Goal: Task Accomplishment & Management: Use online tool/utility

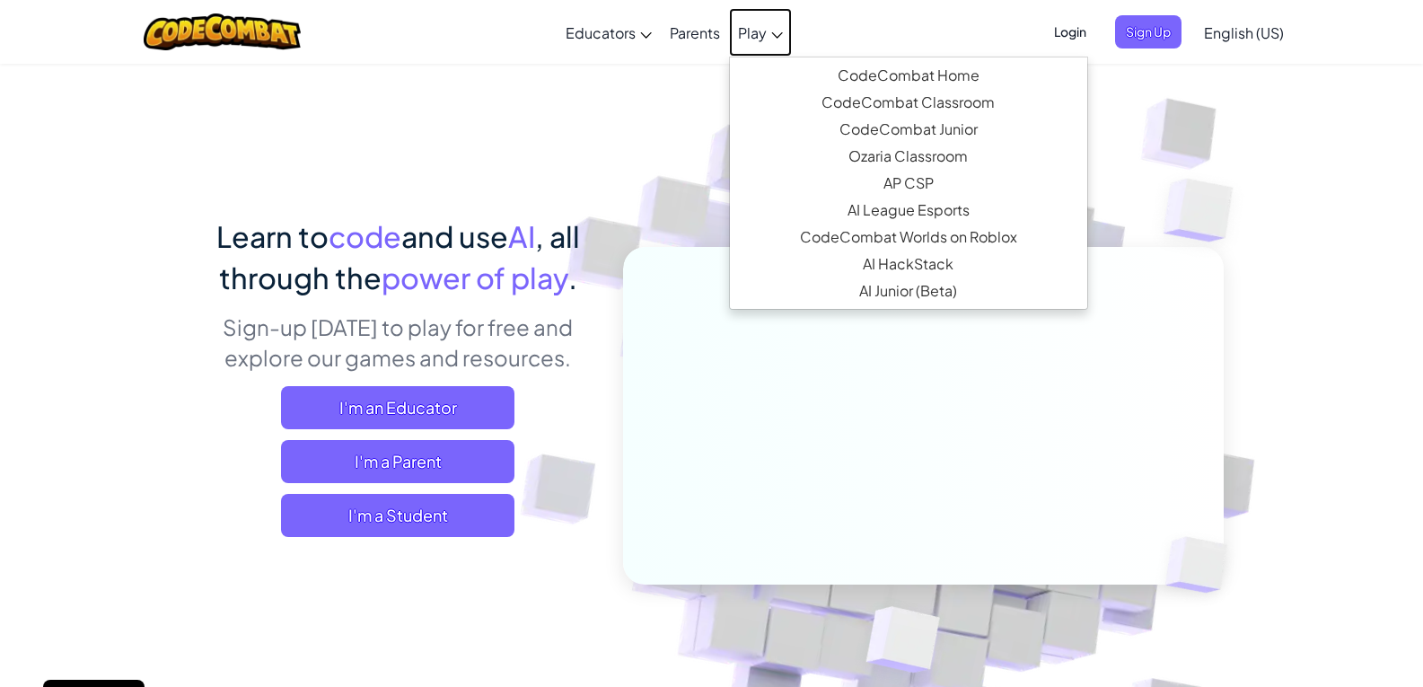
click at [753, 50] on link "Play" at bounding box center [760, 32] width 63 height 48
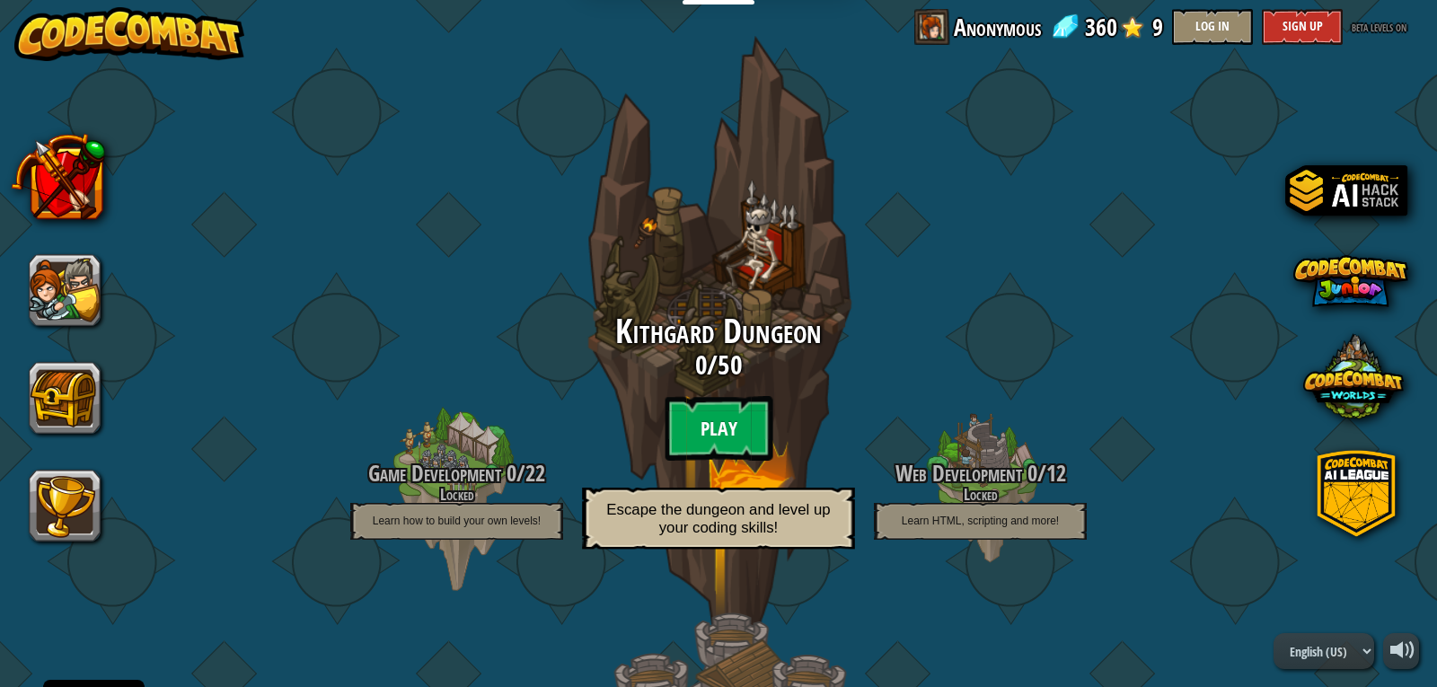
click at [697, 418] on btn "Play" at bounding box center [719, 428] width 108 height 65
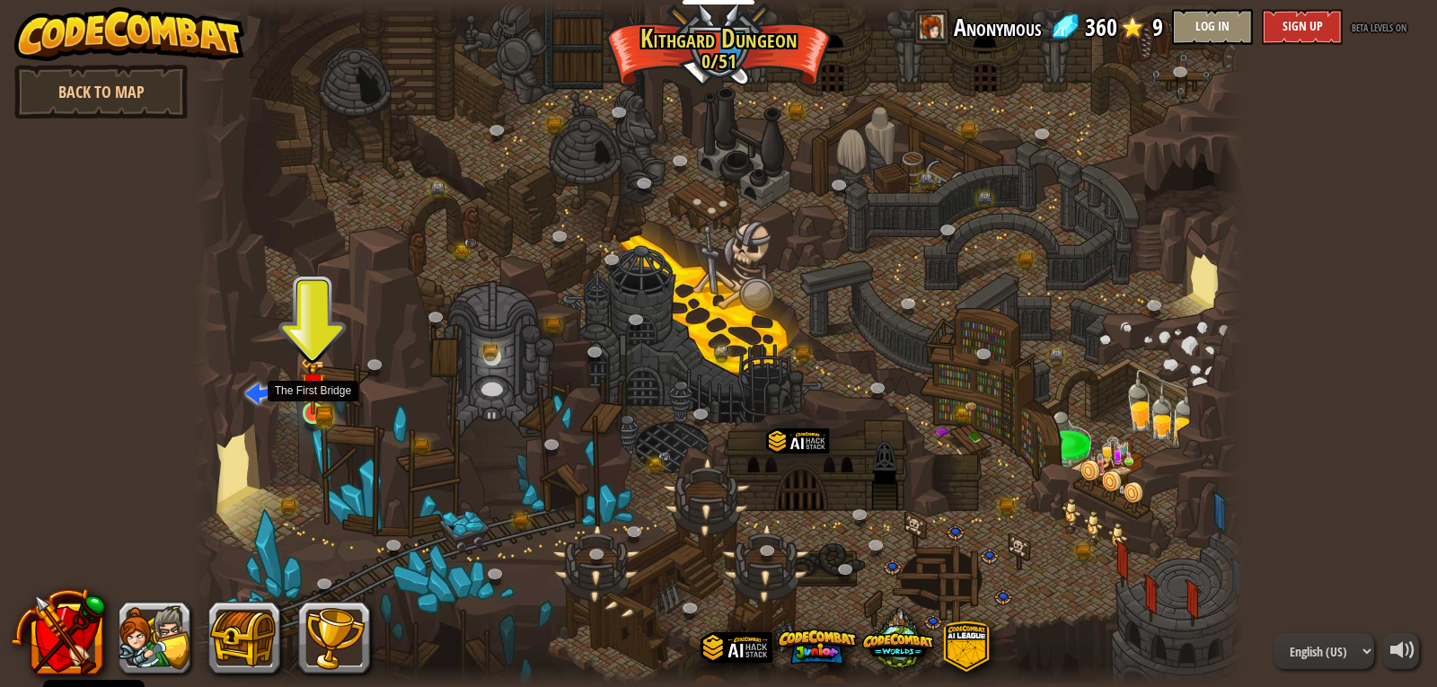
click at [312, 414] on img at bounding box center [313, 386] width 27 height 58
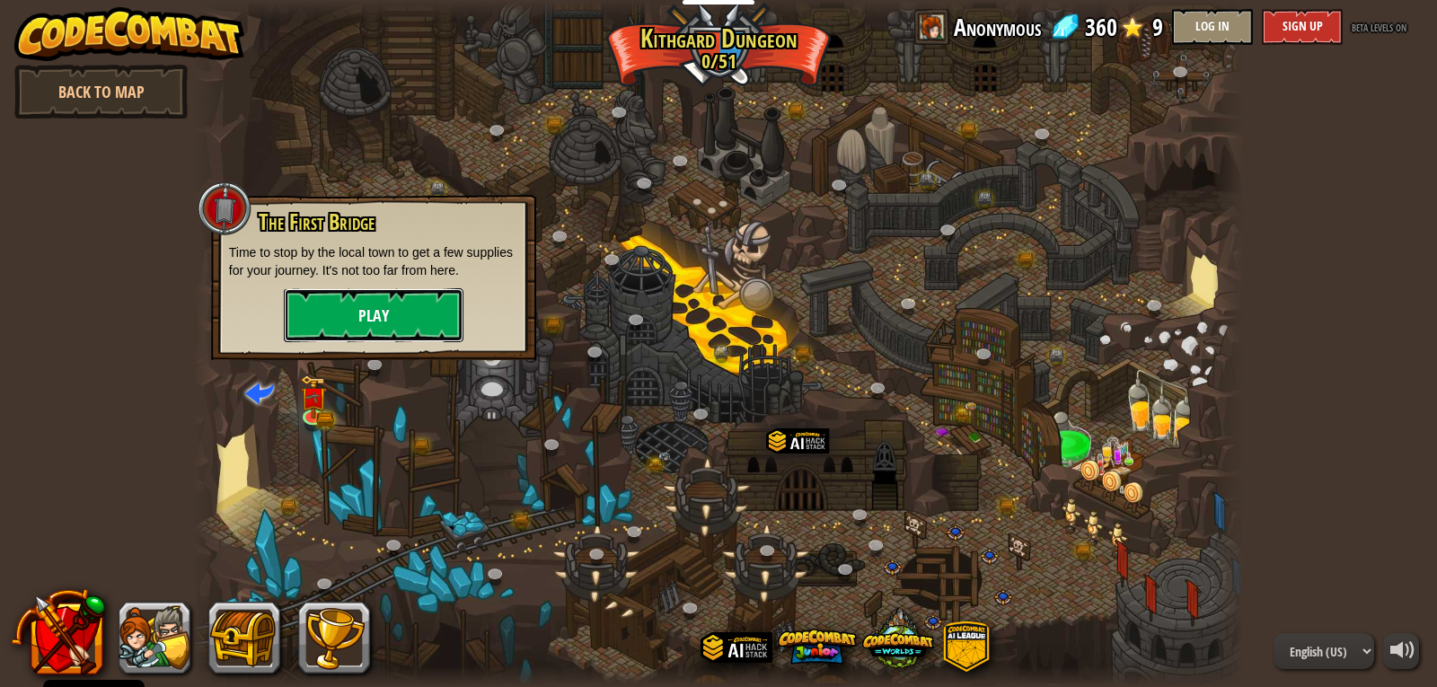
click at [337, 330] on button "Play" at bounding box center [374, 315] width 180 height 54
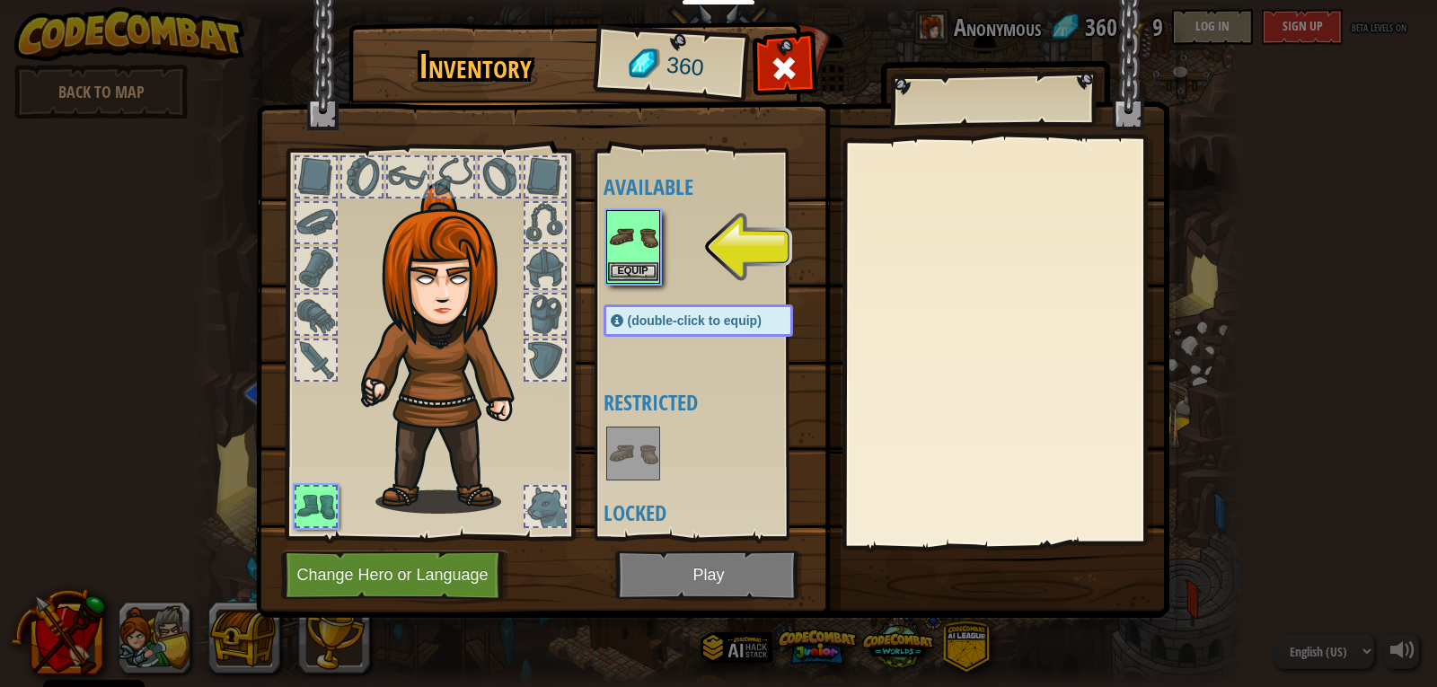
click at [638, 260] on img at bounding box center [633, 237] width 50 height 50
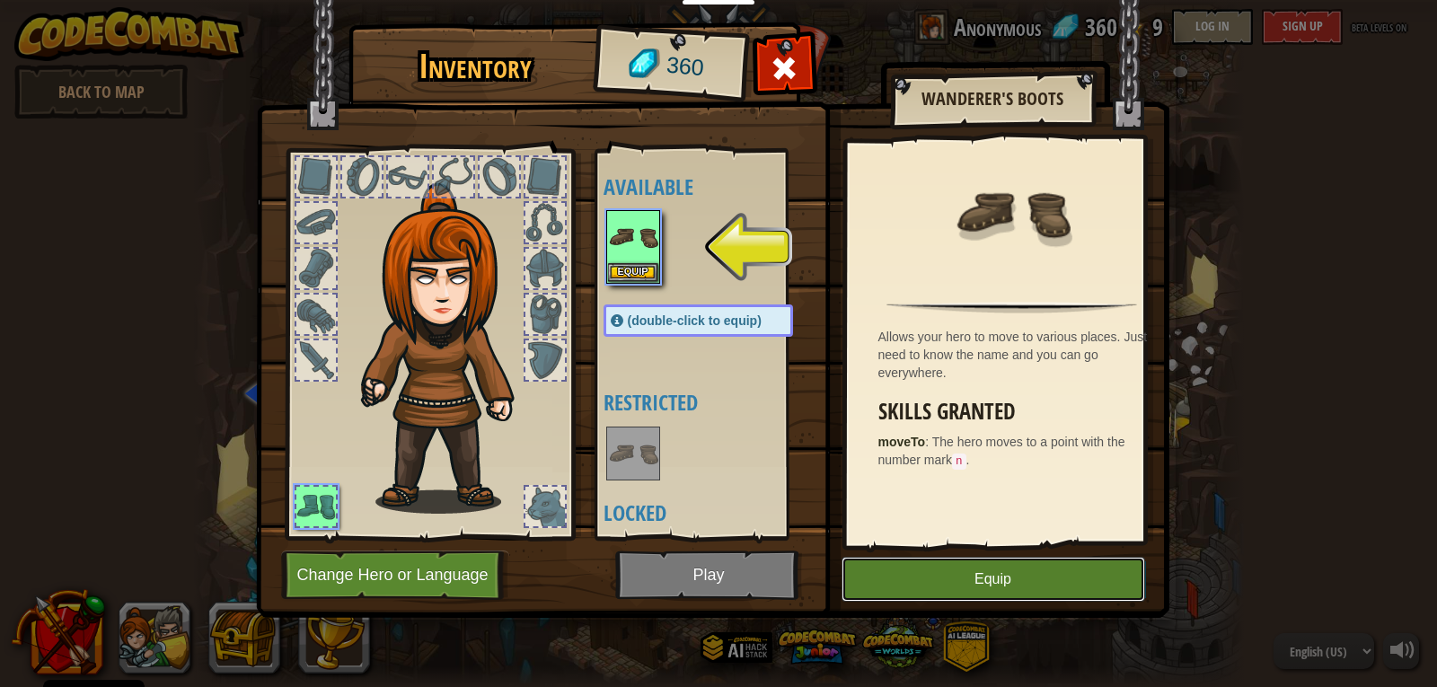
click at [938, 601] on button "Equip" at bounding box center [993, 579] width 304 height 45
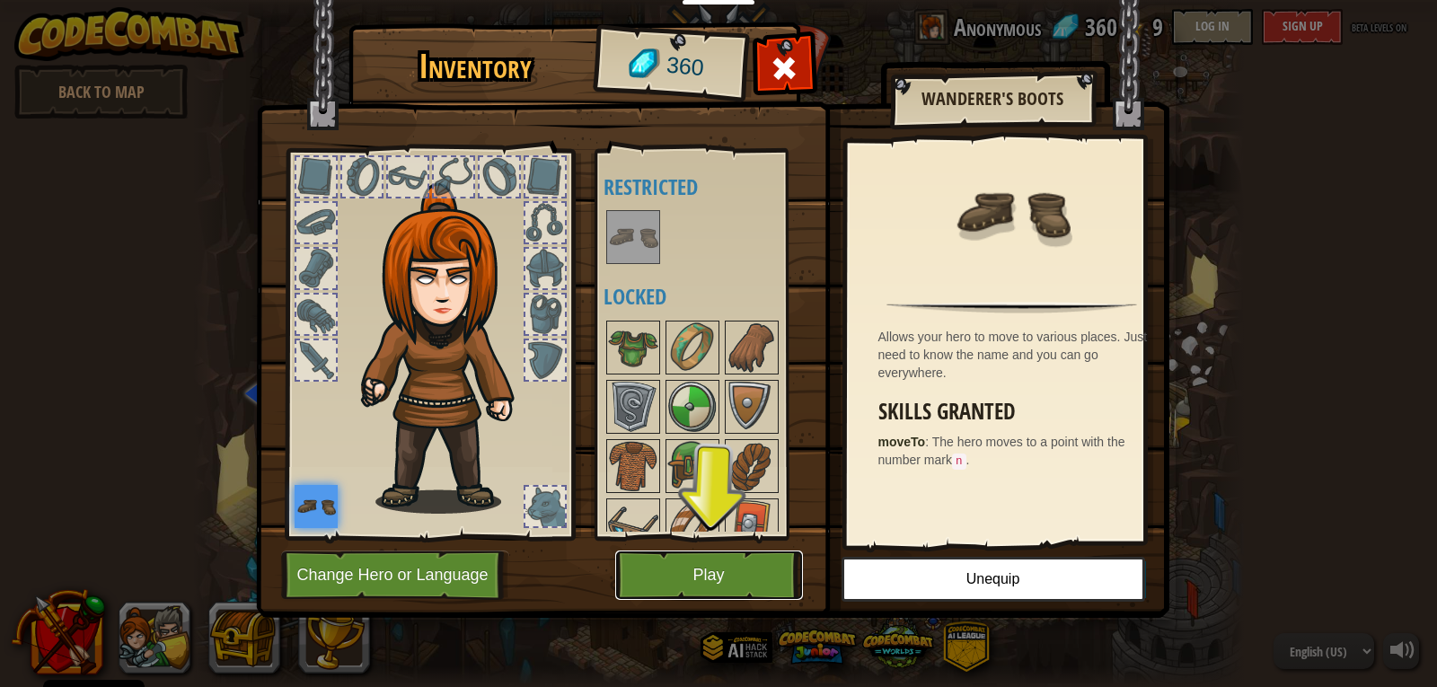
click at [662, 577] on button "Play" at bounding box center [709, 574] width 188 height 49
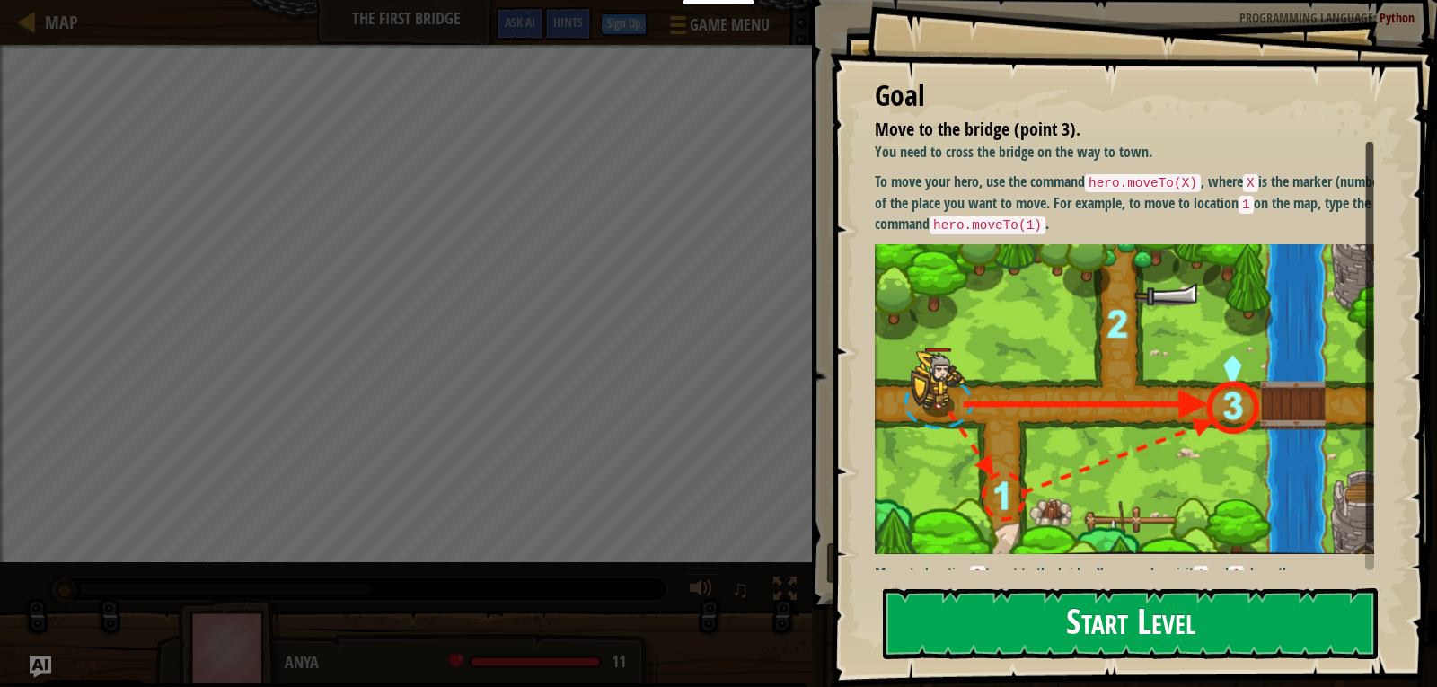
click at [1046, 598] on button "Start Level" at bounding box center [1130, 623] width 495 height 71
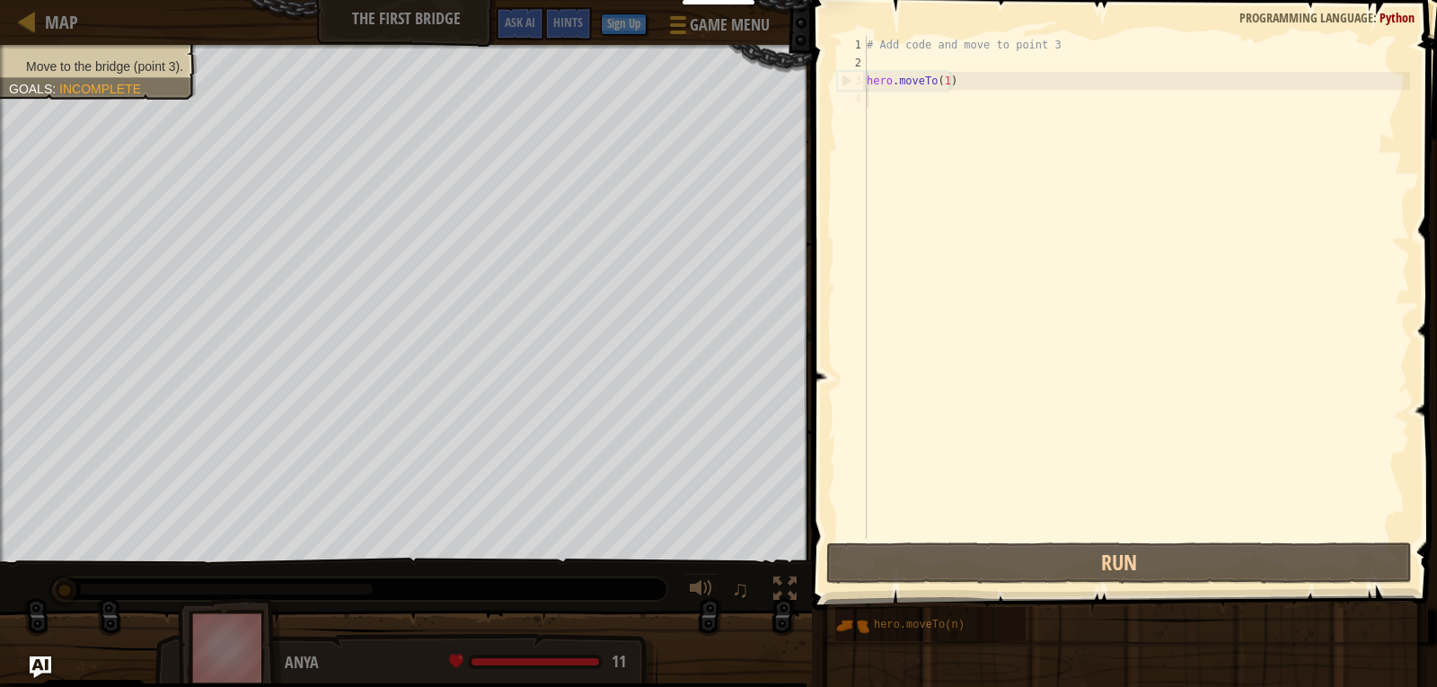
scroll to position [44, 0]
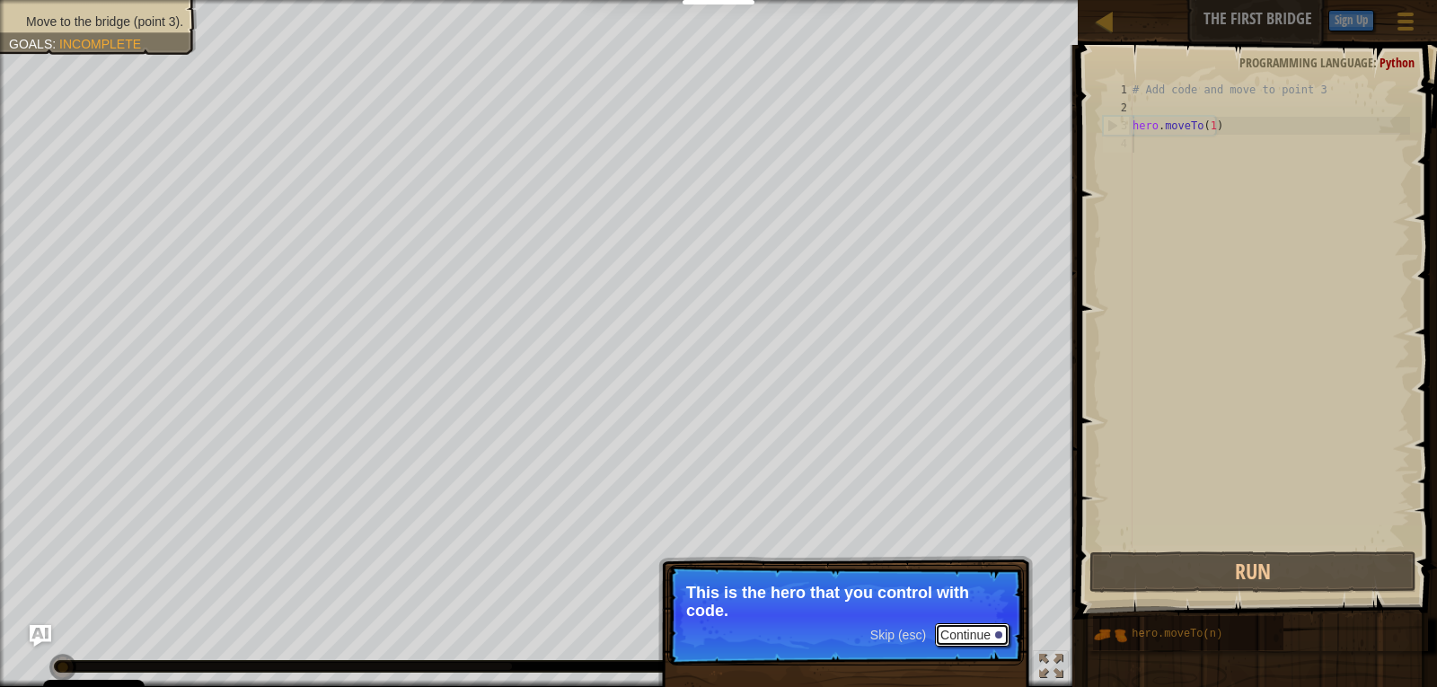
click at [992, 631] on button "Continue" at bounding box center [972, 634] width 75 height 23
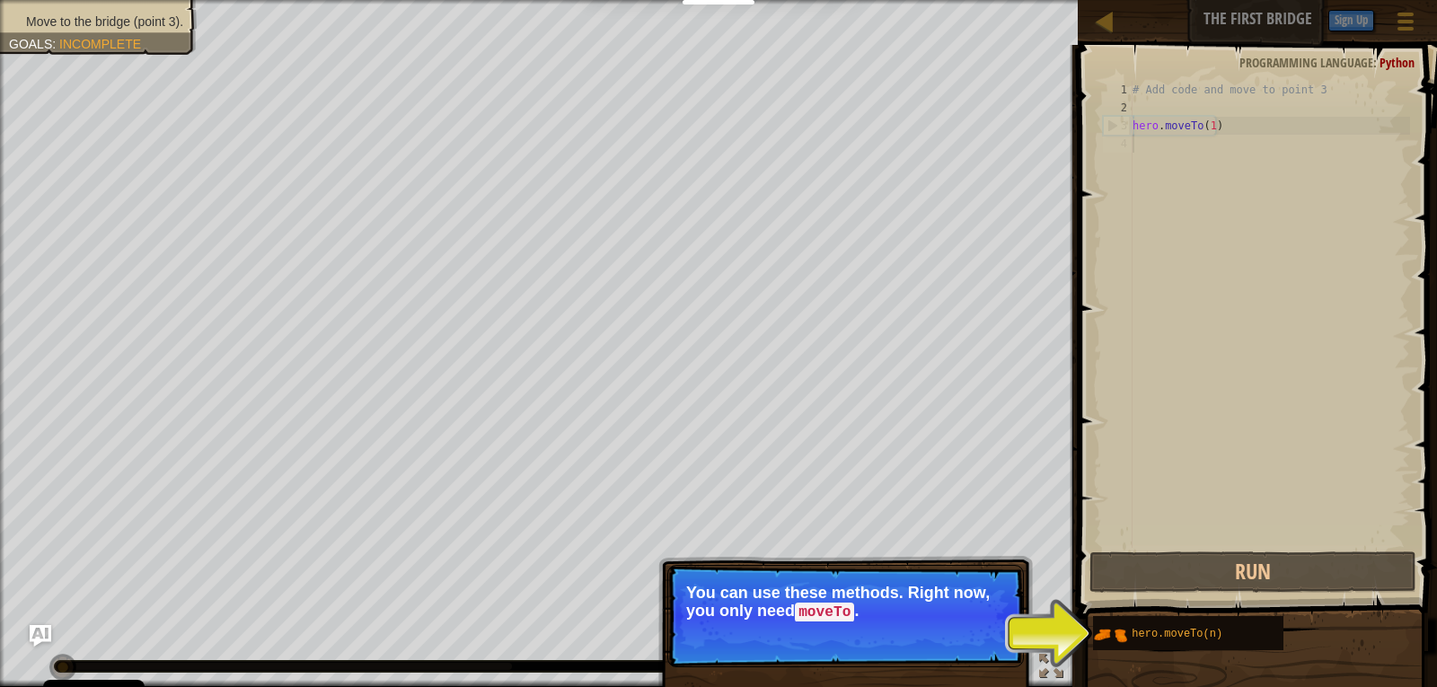
click at [1002, 630] on button "Continue" at bounding box center [972, 636] width 75 height 23
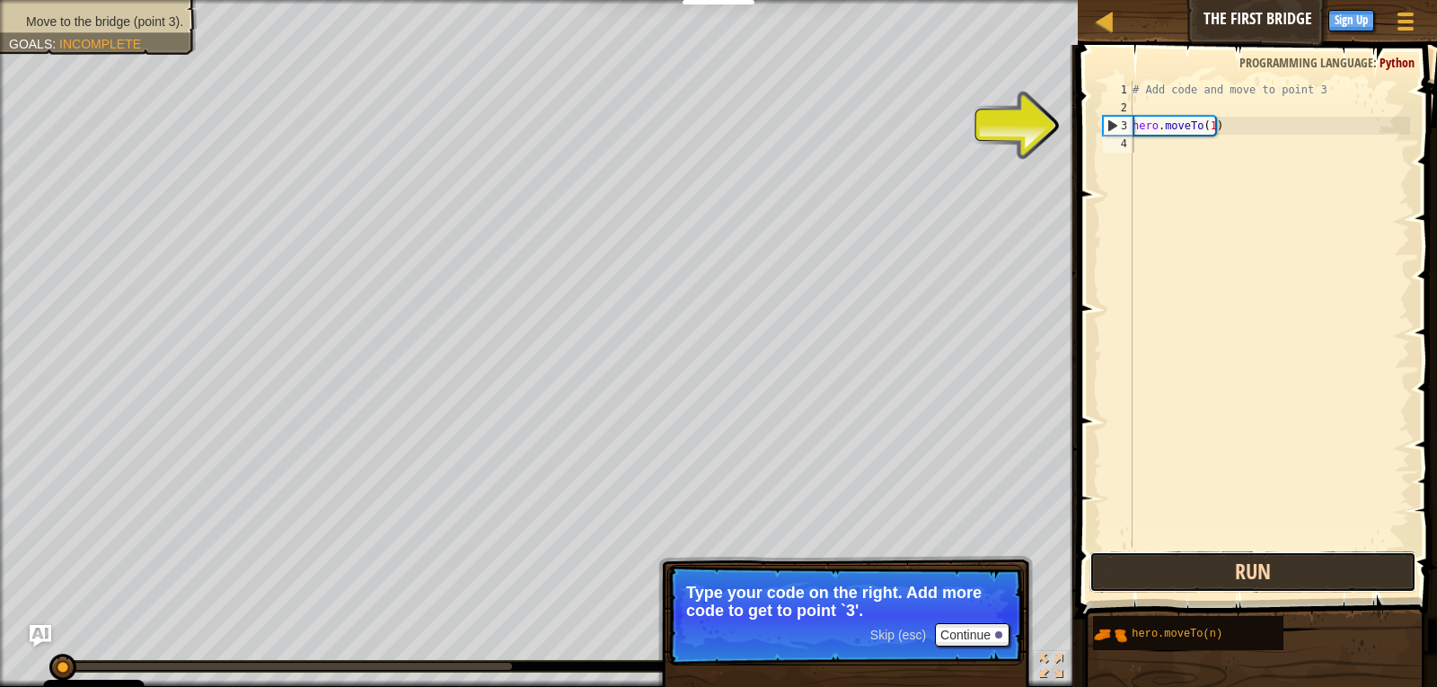
click at [1144, 576] on button "Run" at bounding box center [1253, 571] width 328 height 41
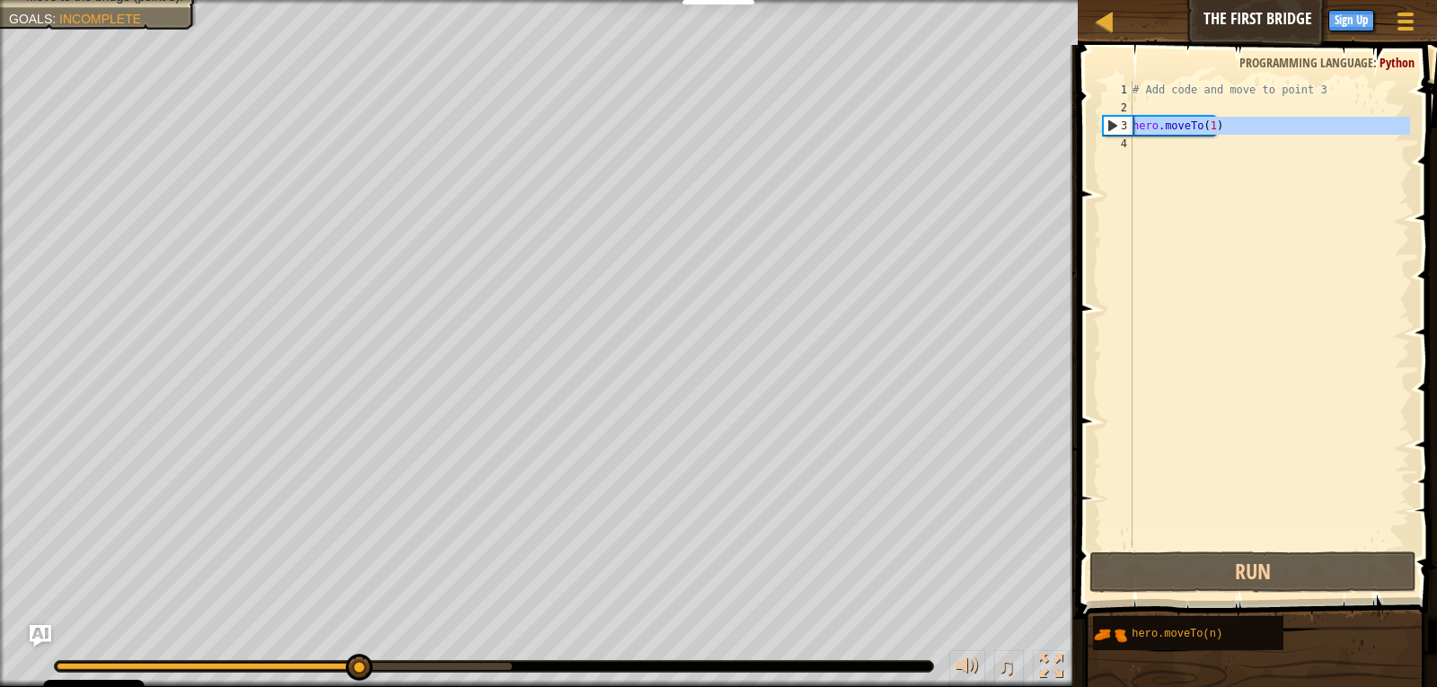
drag, startPoint x: 1123, startPoint y: 126, endPoint x: 1149, endPoint y: 129, distance: 27.2
click at [1149, 129] on div "1 2 3 4 # Add code and move to point 3 hero . moveTo ( 1 ) הההההההההההההההההההה…" at bounding box center [1254, 314] width 311 height 467
click at [1123, 129] on div "3" at bounding box center [1118, 126] width 29 height 18
type textarea "hero.moveTo(1)"
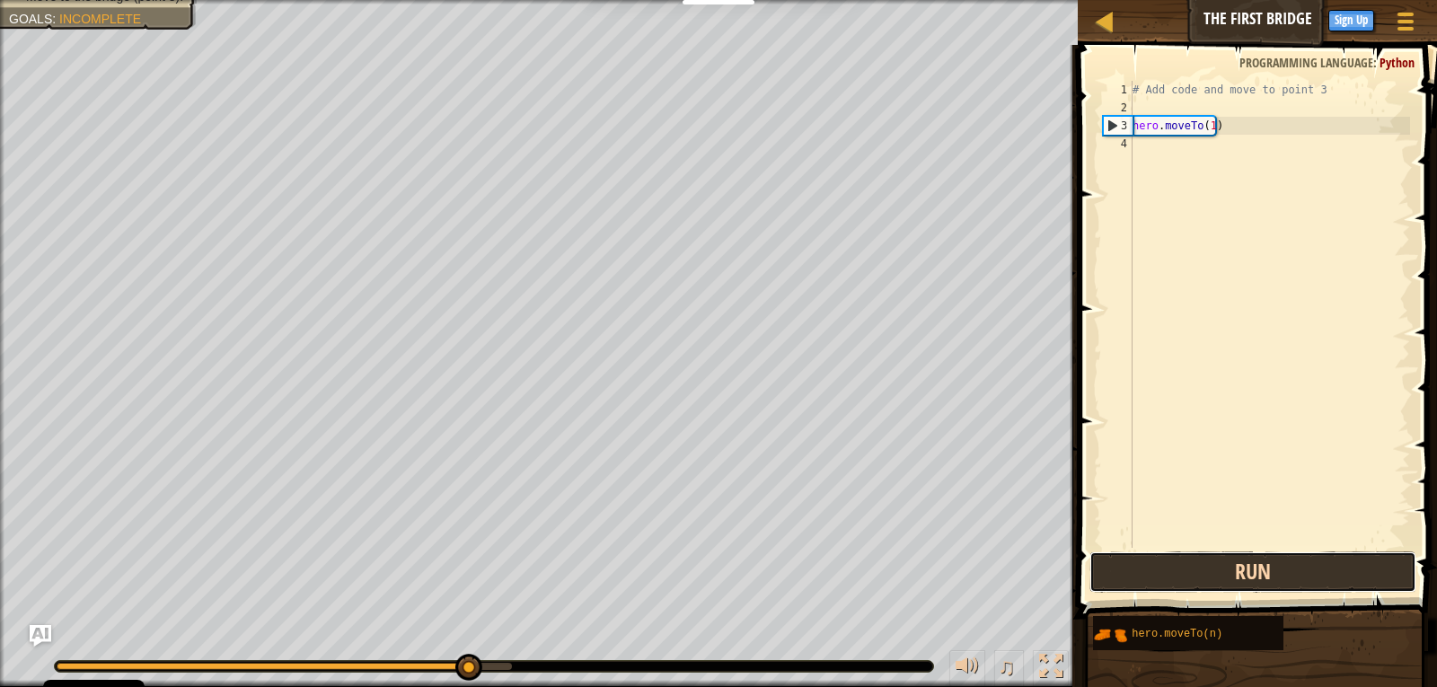
click at [1297, 579] on button "Run" at bounding box center [1253, 571] width 328 height 41
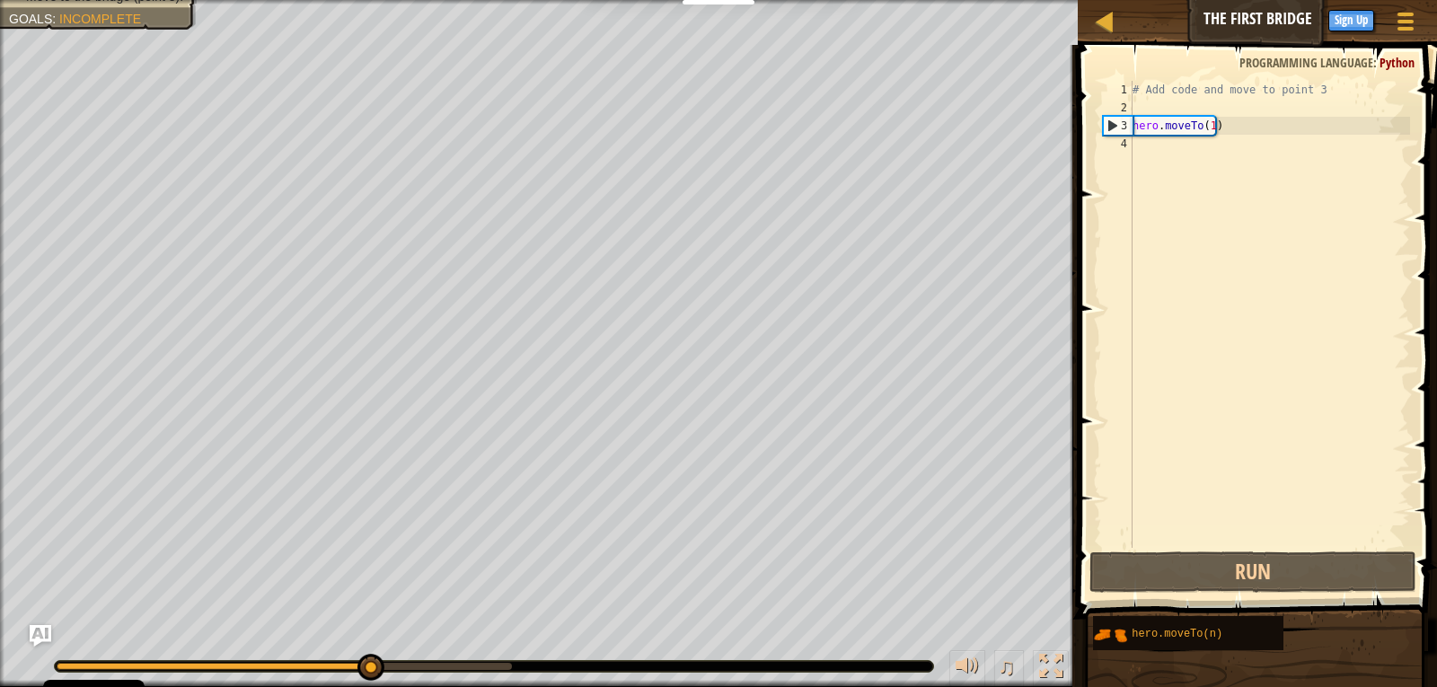
click at [1152, 126] on div "# Add code and move to point 3 hero . moveTo ( 1 )" at bounding box center [1269, 332] width 281 height 503
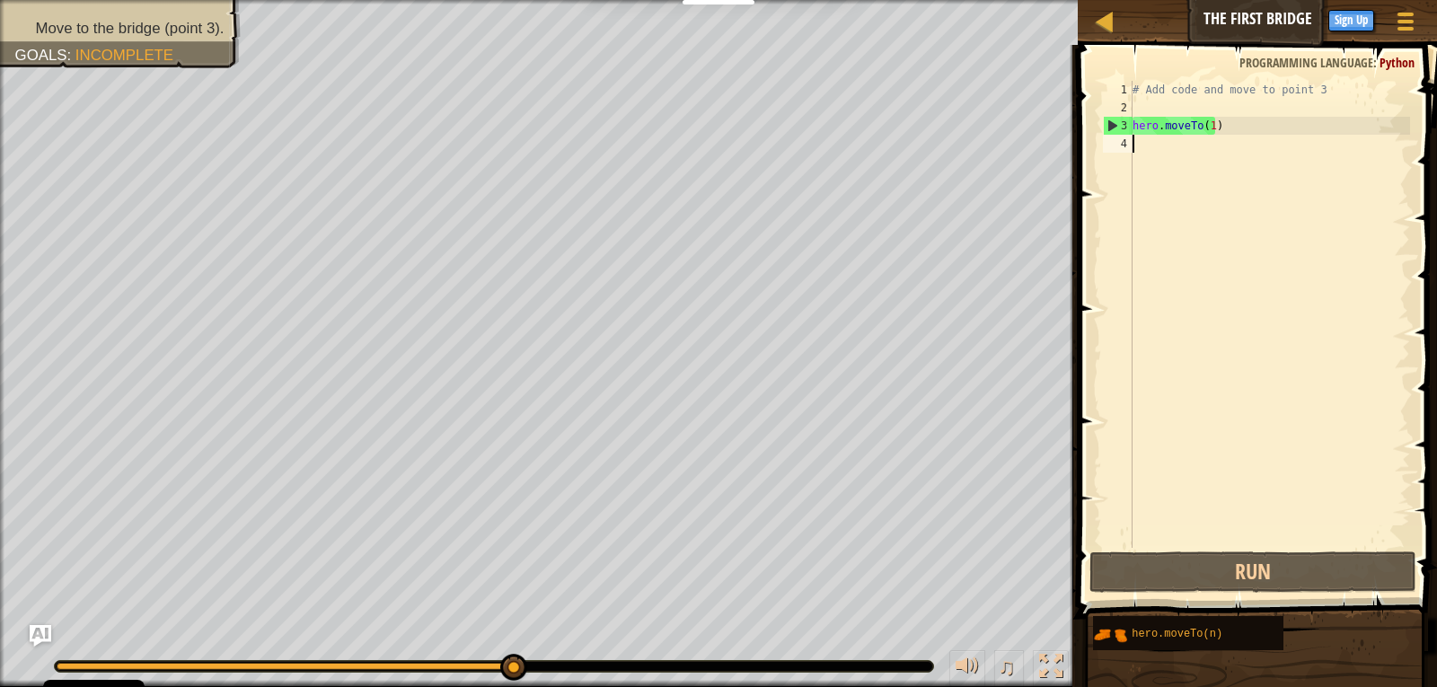
click at [1218, 136] on div "# Add code and move to point 3 hero . moveTo ( 1 )" at bounding box center [1269, 332] width 281 height 503
click at [1206, 127] on div "# Add code and move to point 3 hero . moveTo ( 1 )" at bounding box center [1269, 332] width 281 height 503
click at [1212, 120] on div "# Add code and move to point 3 hero . moveTo ( 1 )" at bounding box center [1269, 332] width 281 height 503
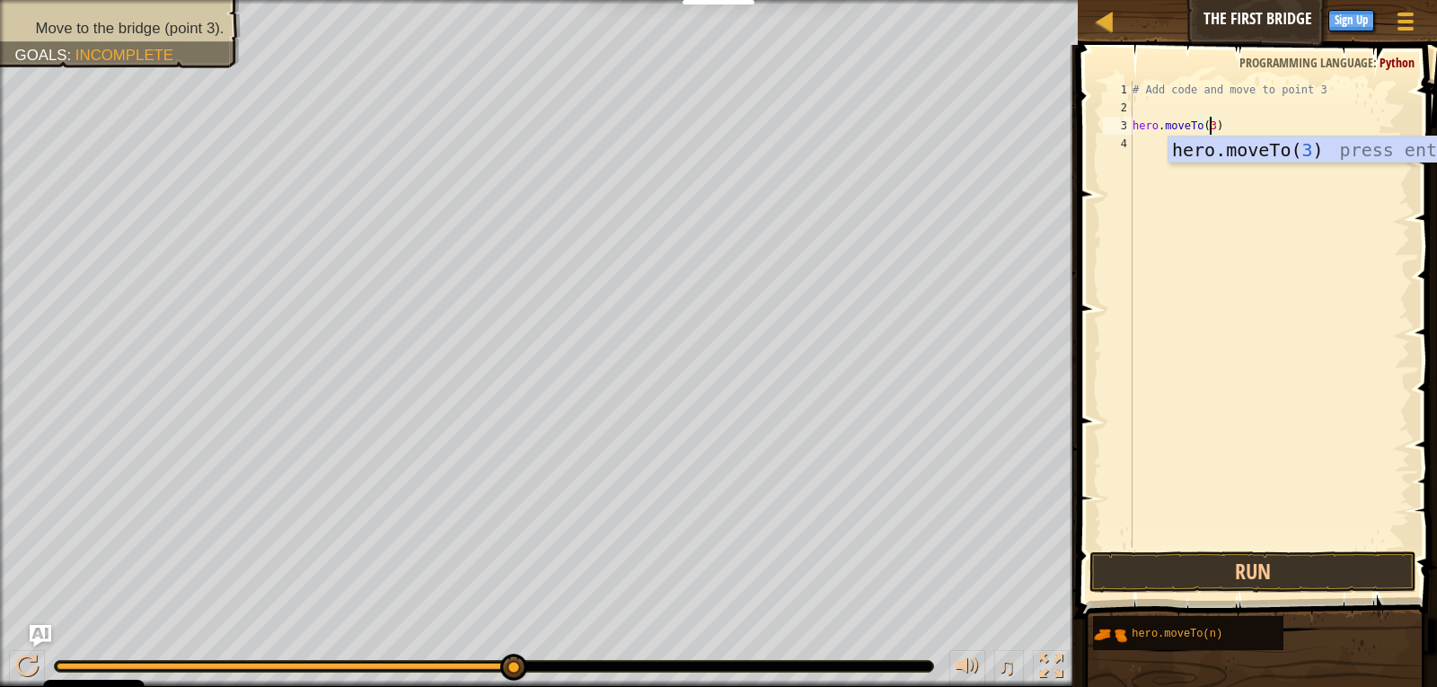
scroll to position [8, 6]
type textarea "hero.moveTo(3)"
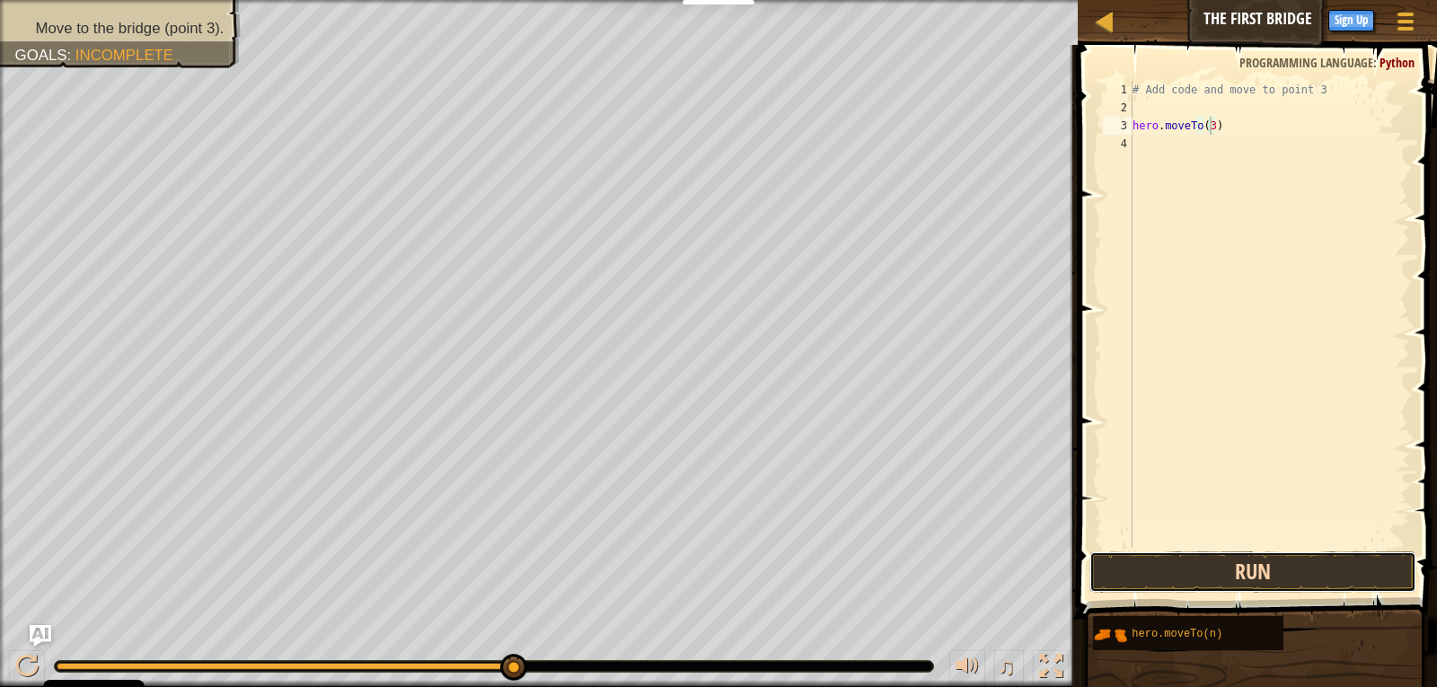
click at [1266, 586] on button "Run" at bounding box center [1253, 571] width 328 height 41
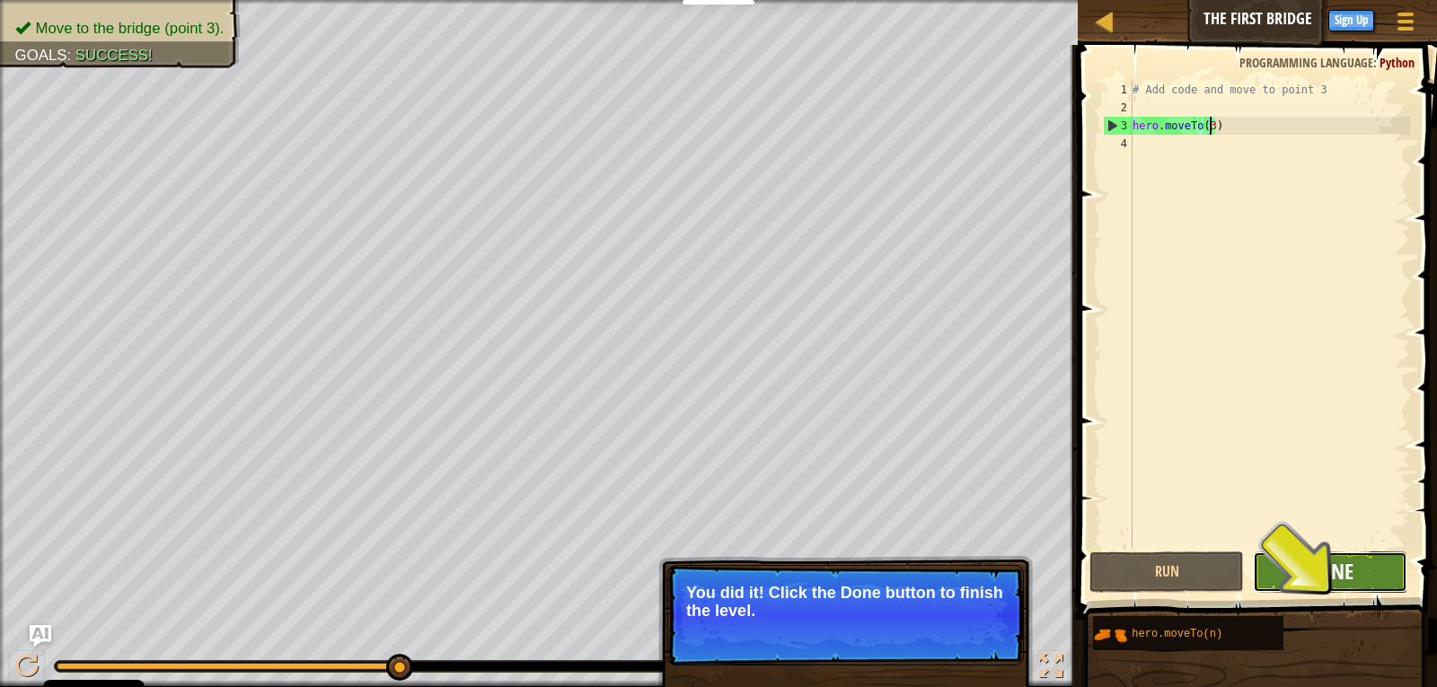
click at [1320, 575] on span "Done" at bounding box center [1330, 571] width 47 height 29
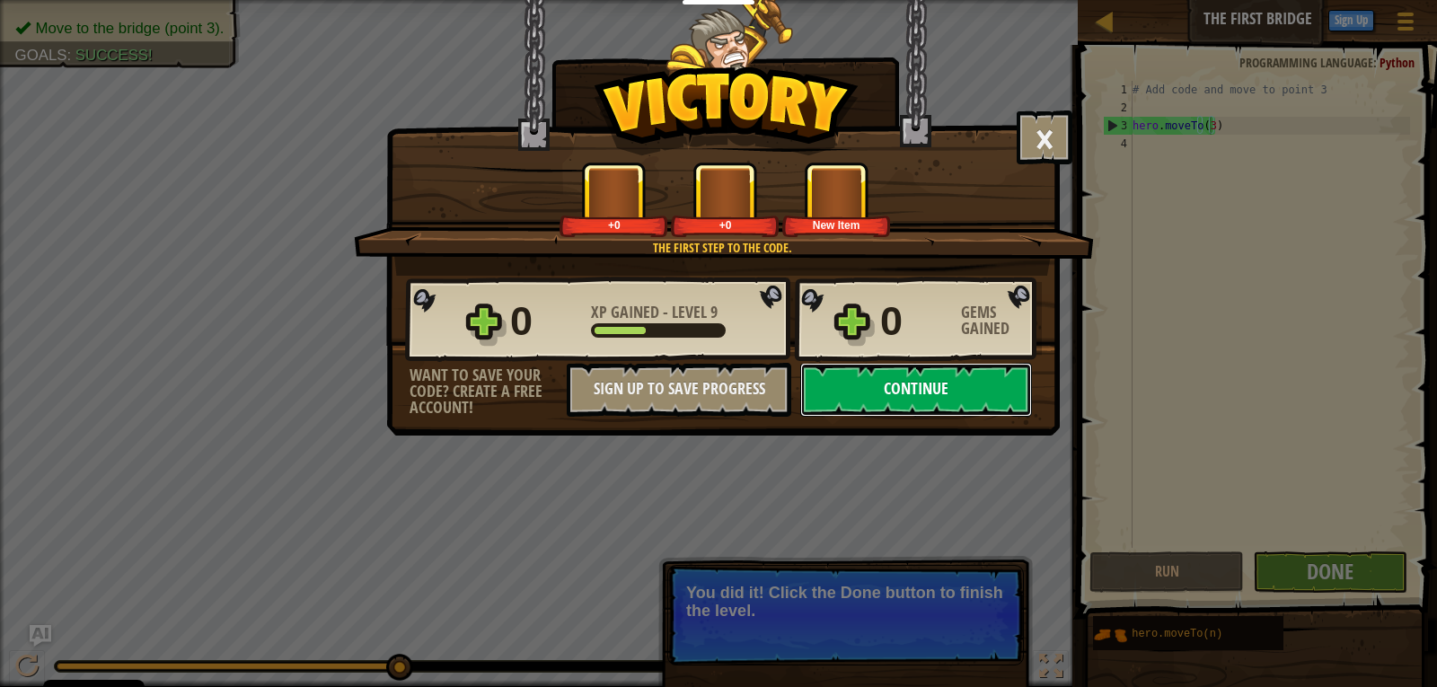
click at [929, 395] on button "Continue" at bounding box center [916, 390] width 232 height 54
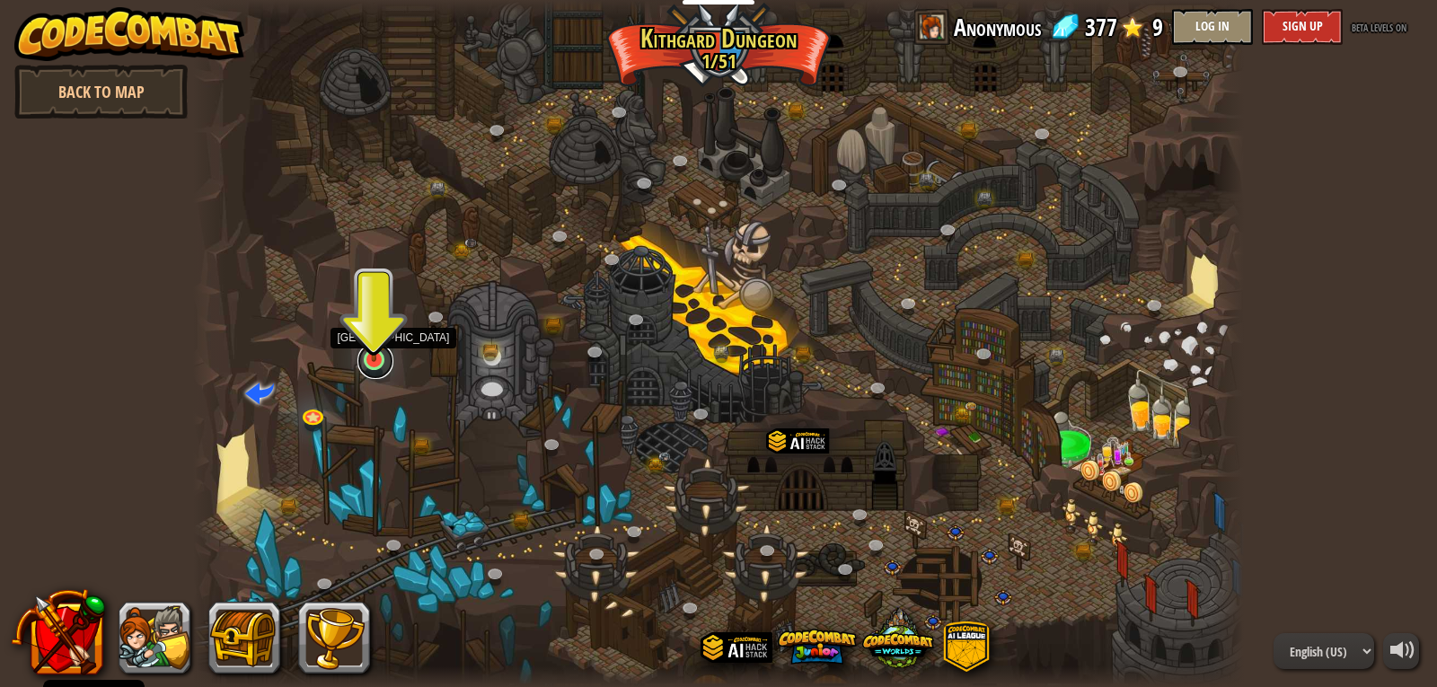
click at [366, 362] on link at bounding box center [375, 361] width 36 height 36
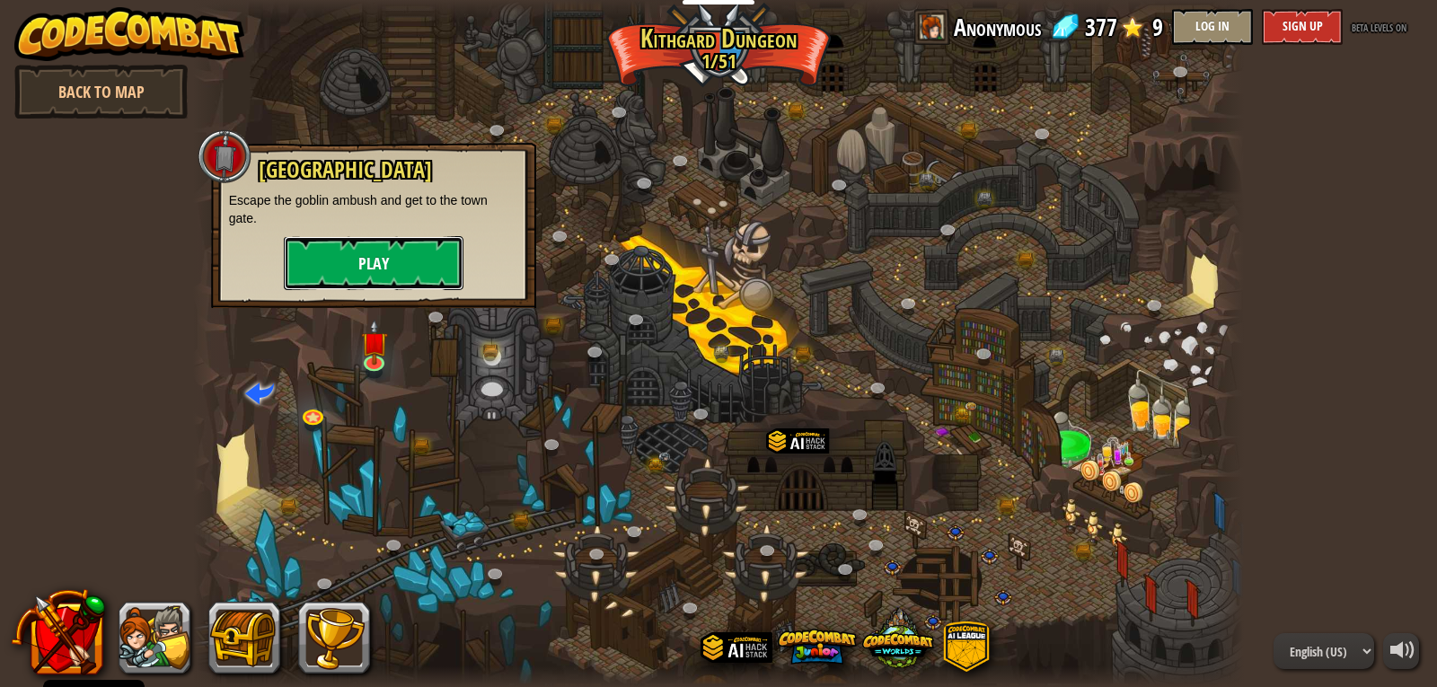
click at [376, 242] on button "Play" at bounding box center [374, 263] width 180 height 54
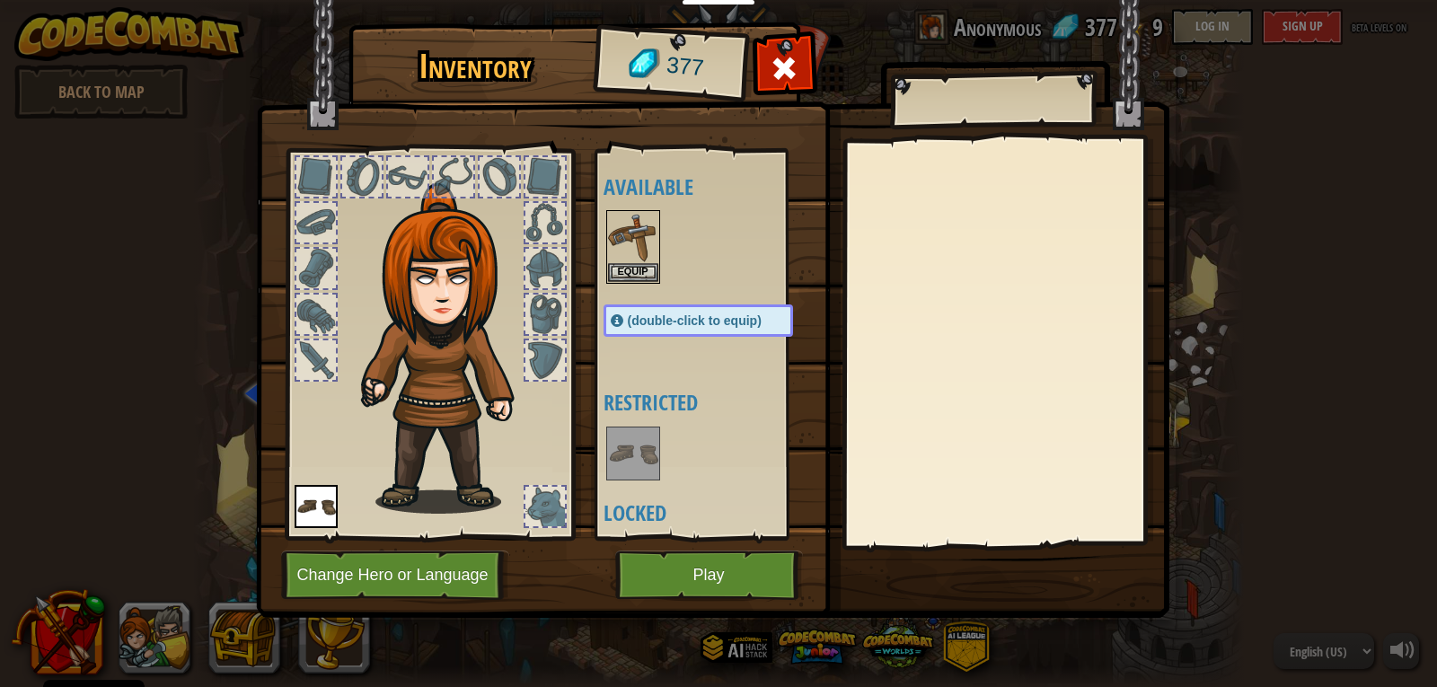
drag, startPoint x: 330, startPoint y: 377, endPoint x: 388, endPoint y: 385, distance: 58.0
click at [338, 390] on div at bounding box center [429, 339] width 296 height 404
click at [619, 265] on button "Equip" at bounding box center [633, 271] width 50 height 19
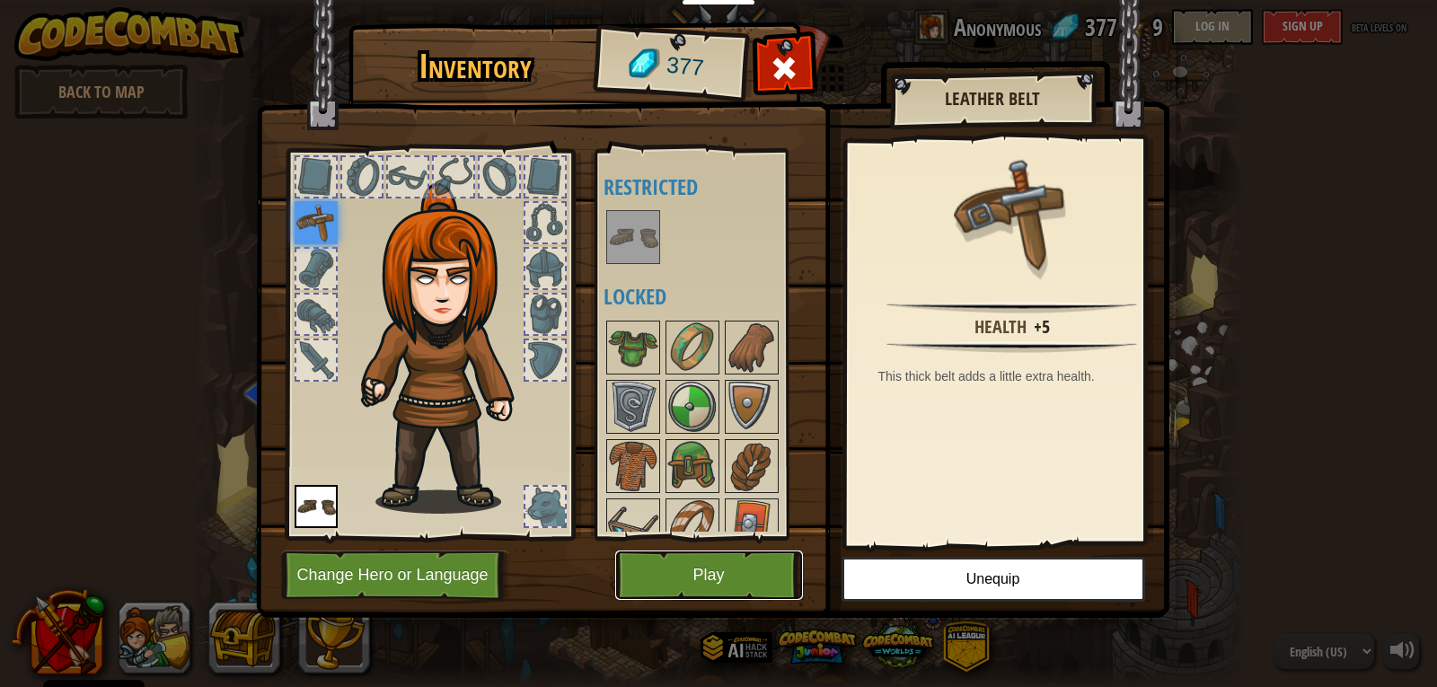
click at [638, 578] on button "Play" at bounding box center [709, 574] width 188 height 49
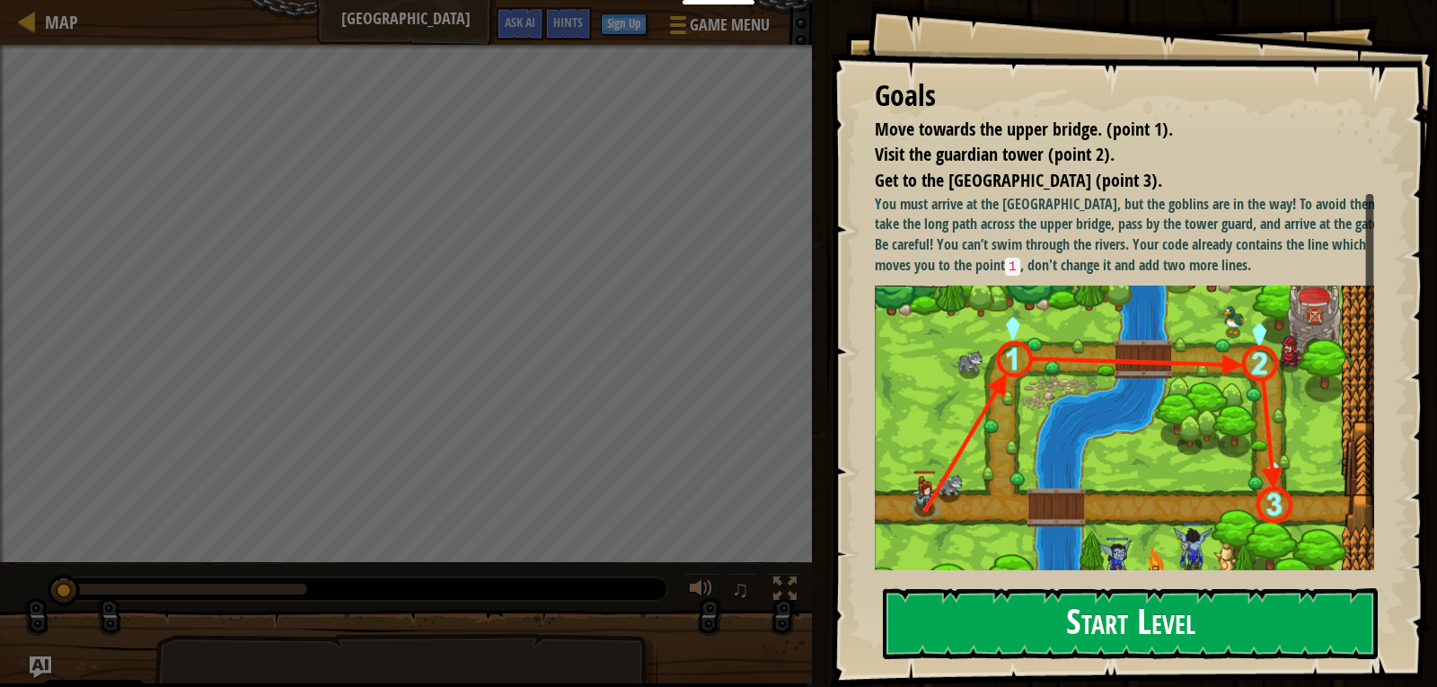
click at [1029, 603] on button "Start Level" at bounding box center [1130, 623] width 495 height 71
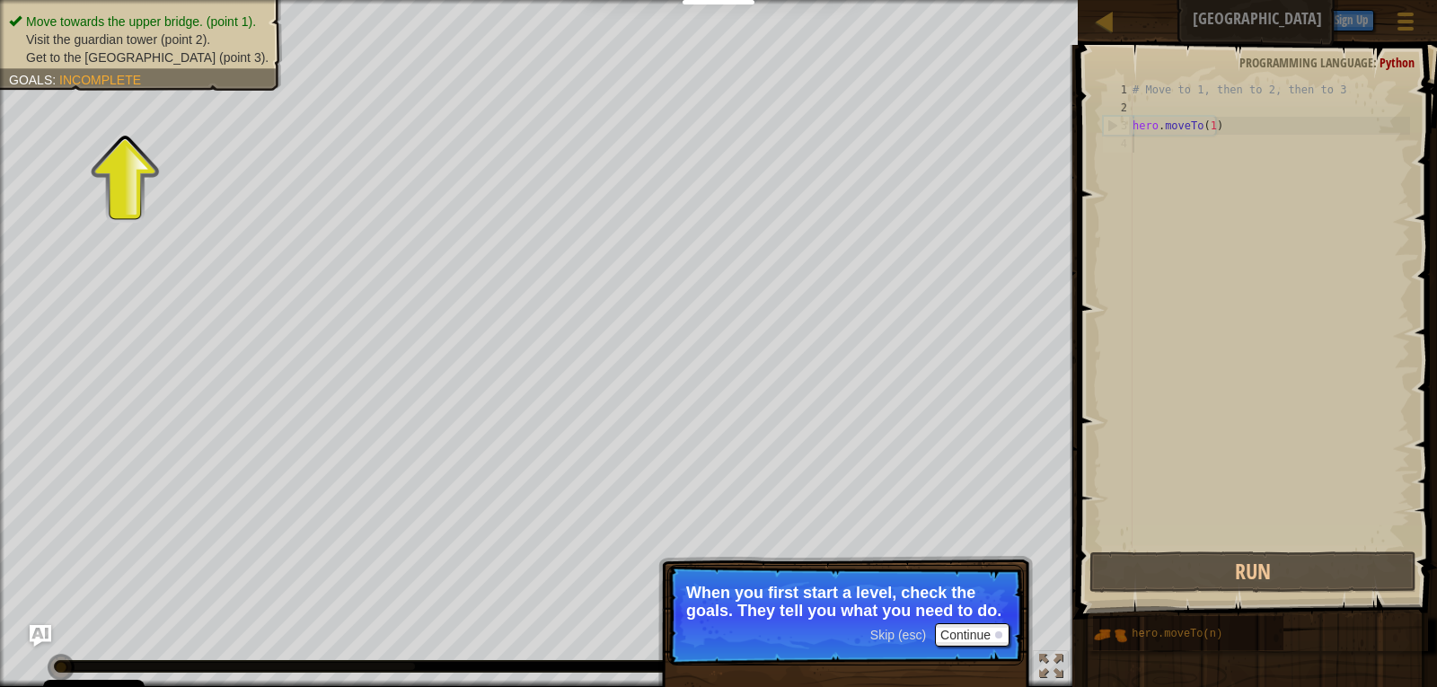
click at [1209, 126] on div "# Move to 1, then to 2, then to 3 hero . moveTo ( 1 )" at bounding box center [1269, 332] width 281 height 503
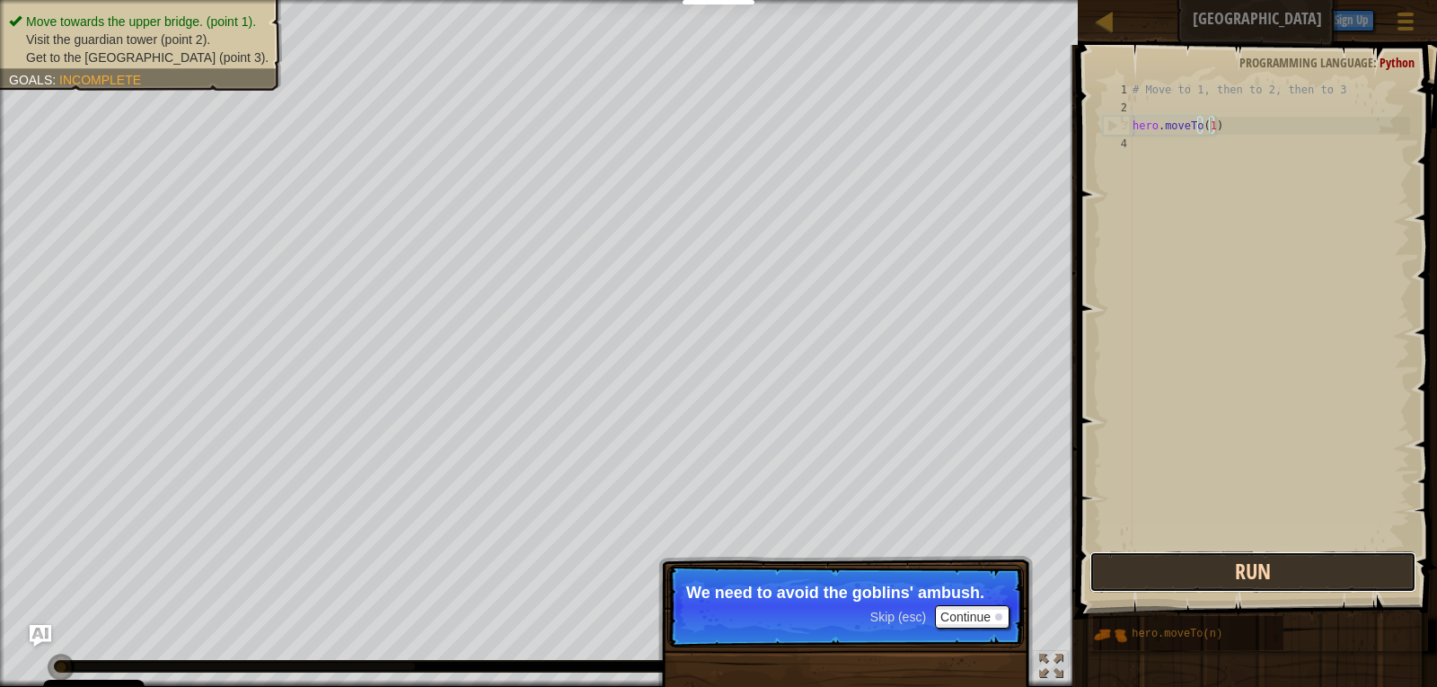
click at [1172, 570] on button "Run" at bounding box center [1253, 571] width 328 height 41
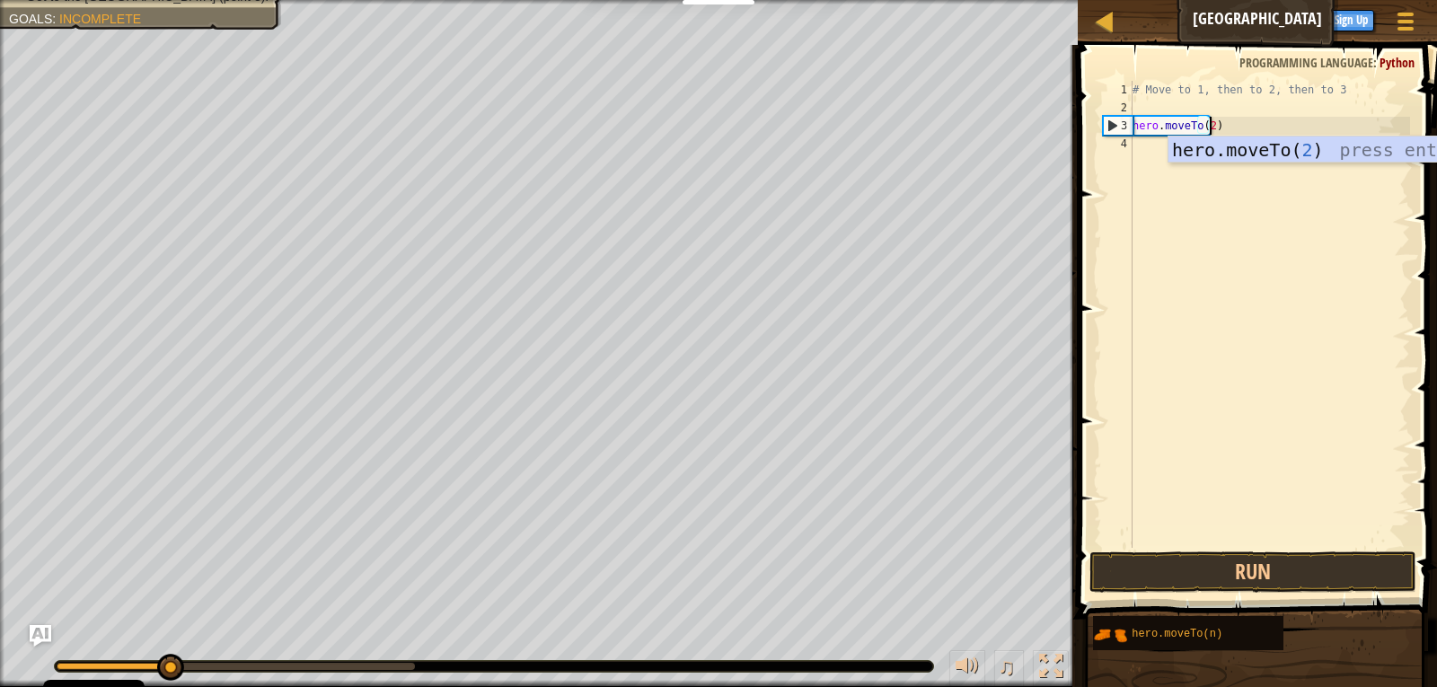
scroll to position [8, 6]
click at [1125, 563] on button "Run" at bounding box center [1253, 571] width 328 height 41
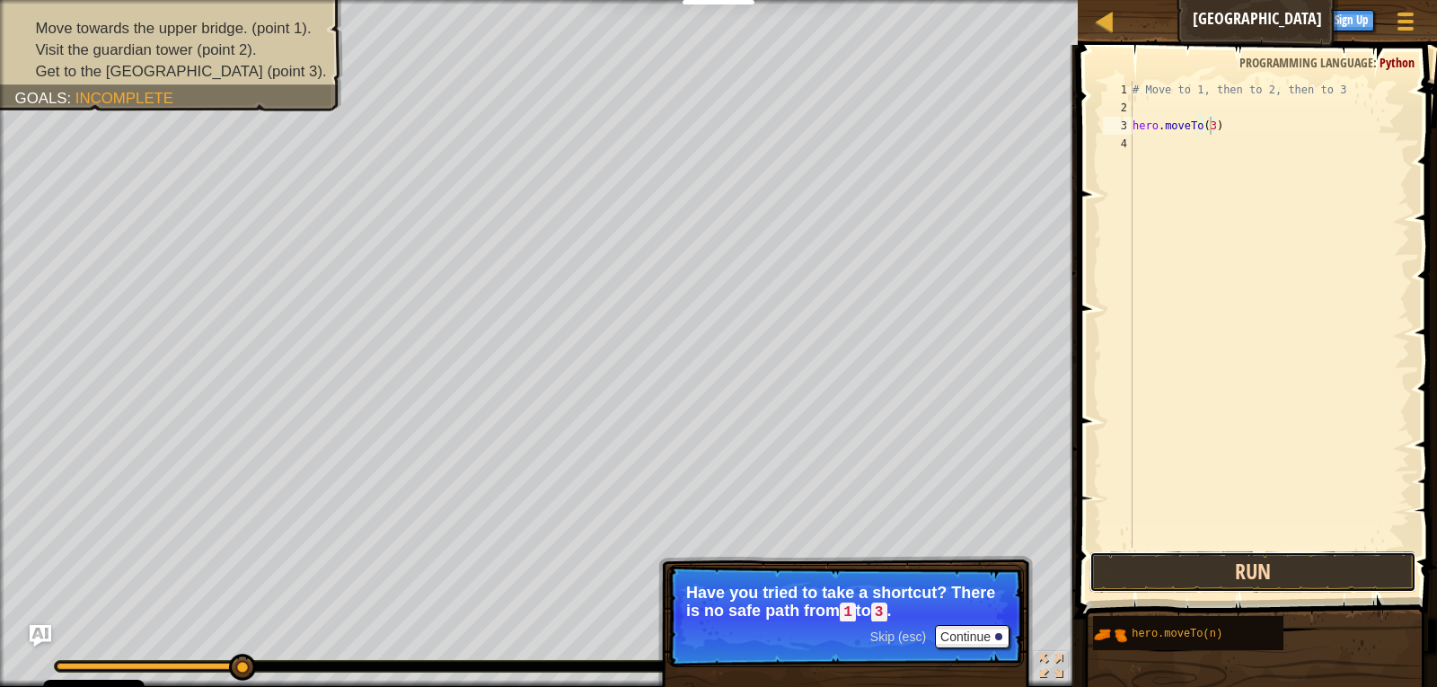
click at [1333, 571] on button "Run" at bounding box center [1253, 571] width 328 height 41
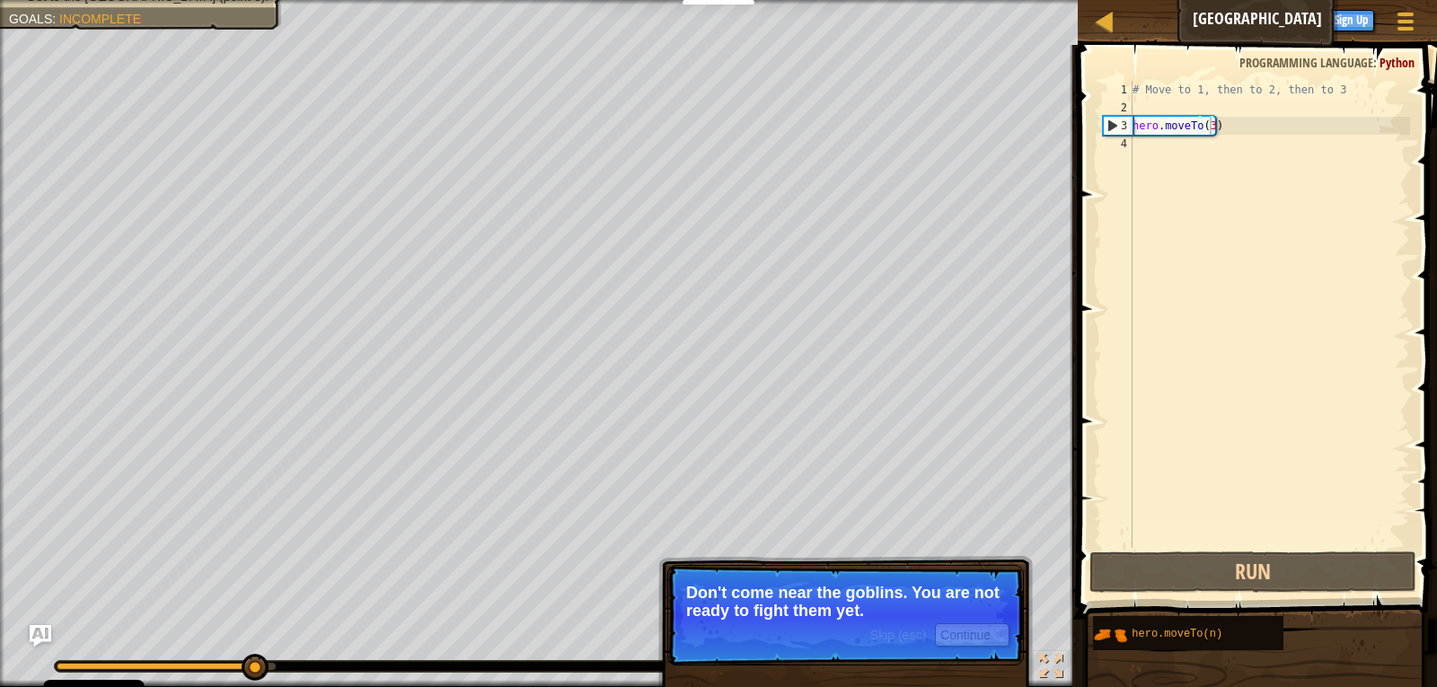
click at [900, 578] on p "Skip (esc) Continue Don't come near the goblins. You are not ready to fight the…" at bounding box center [845, 615] width 357 height 101
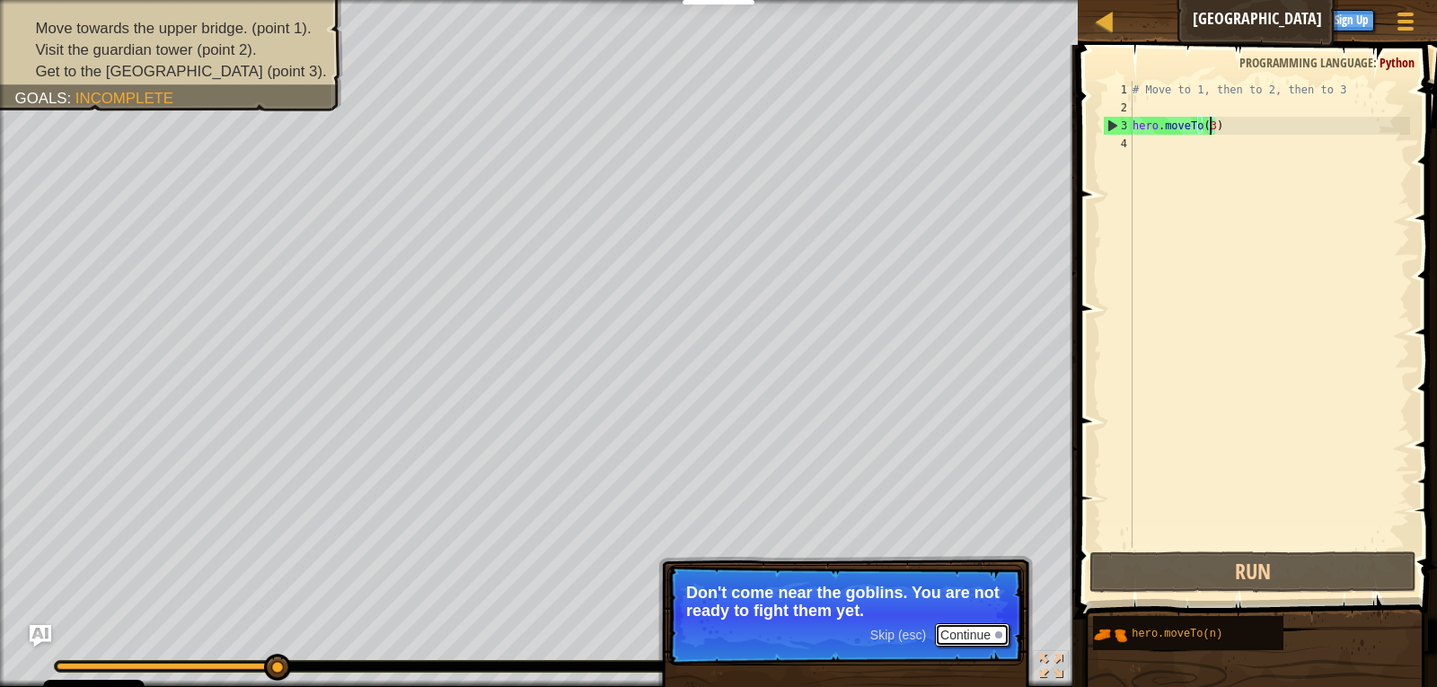
click at [947, 640] on button "Continue" at bounding box center [972, 634] width 75 height 23
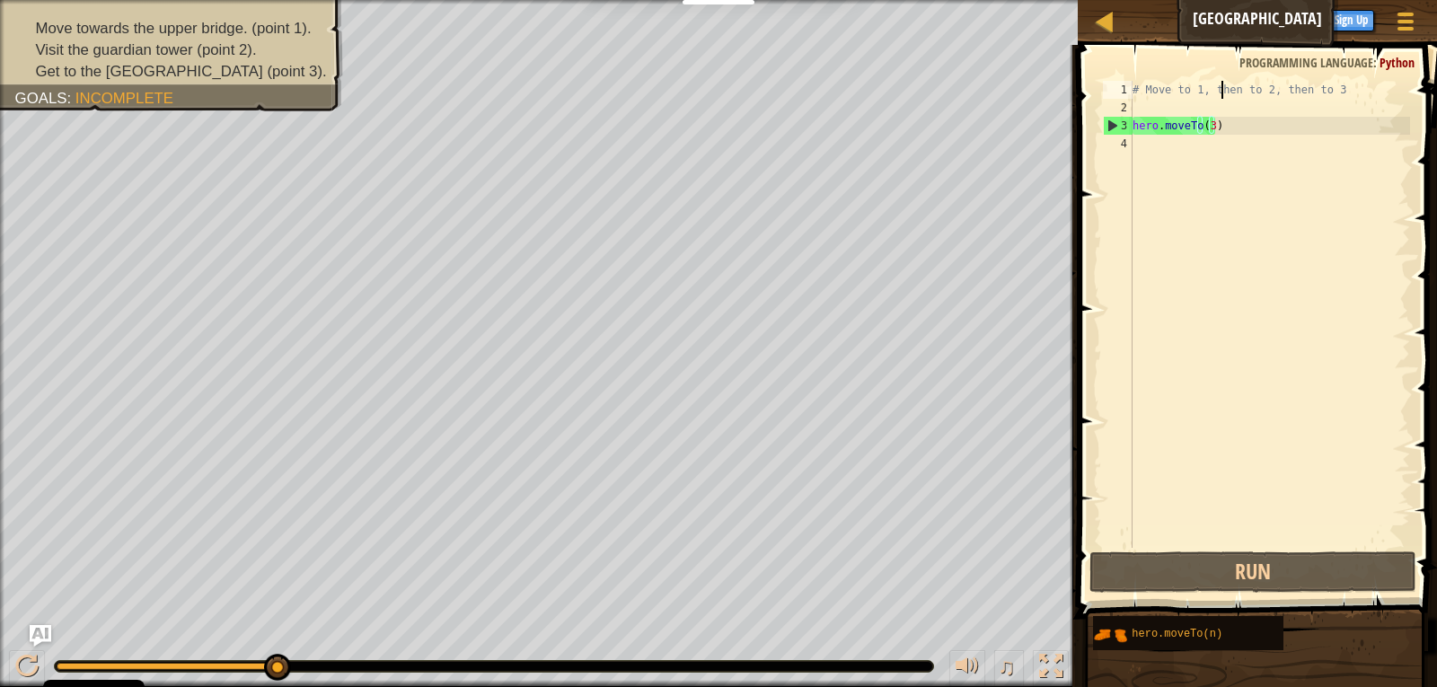
click at [1220, 89] on div "# Move to 1, then to 2, then to 3 hero . moveTo ( 3 )" at bounding box center [1269, 332] width 281 height 503
type textarea "# Move to 1, then to 2, then to 3"
click at [1356, 90] on div "# Move to 1, then to 2, then to 3 hero . moveTo ( 3 )" at bounding box center [1269, 332] width 281 height 503
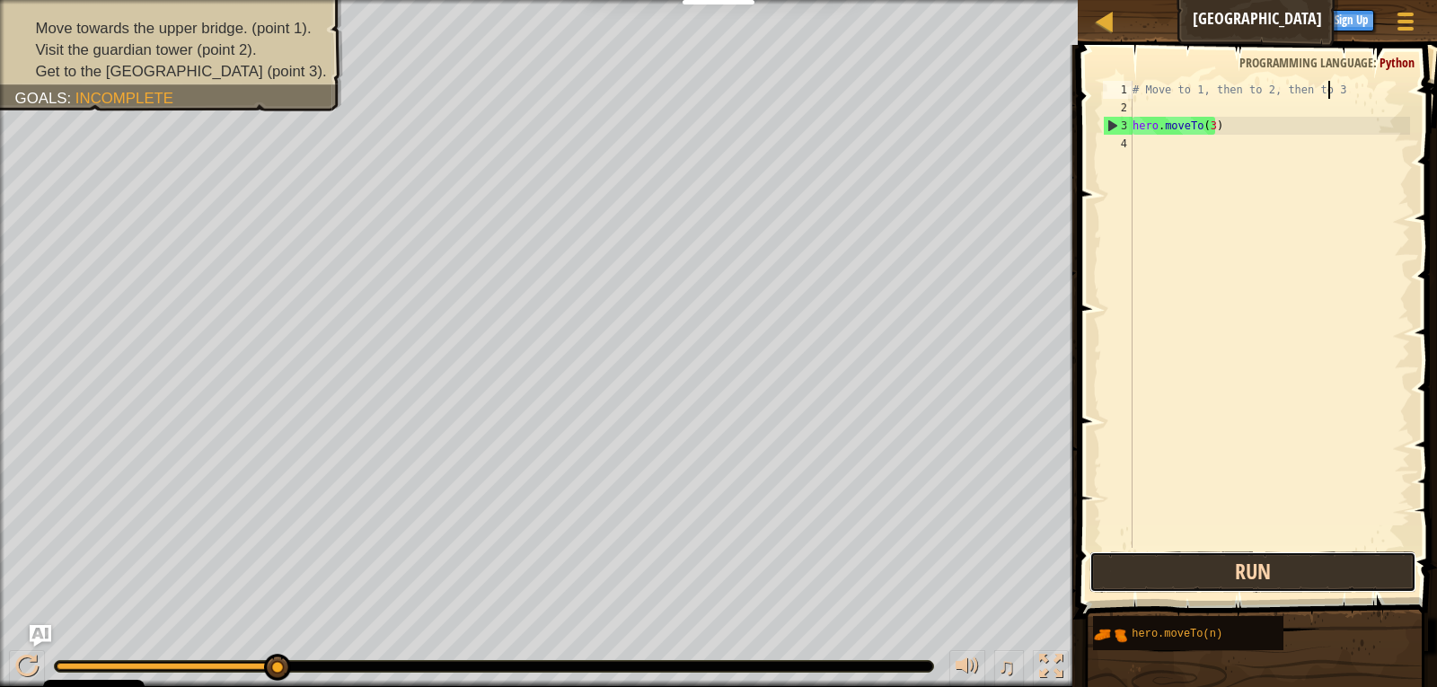
click at [1219, 579] on button "Run" at bounding box center [1253, 571] width 328 height 41
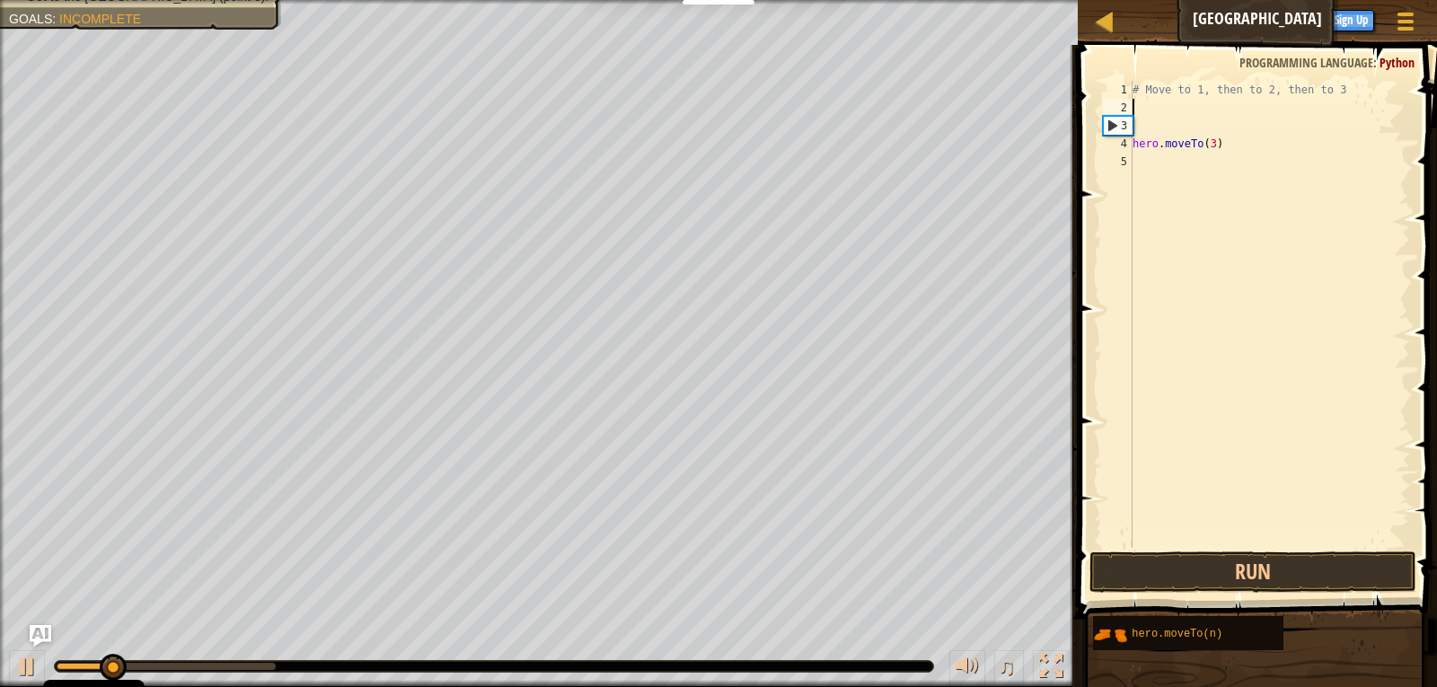
scroll to position [8, 0]
type textarea "hero.moveTo(3)"
drag, startPoint x: 1161, startPoint y: 140, endPoint x: 1119, endPoint y: 211, distance: 82.5
click at [1141, 112] on div "# Move to 1, then to 2, then to 3 hero . moveTo ( 3 )" at bounding box center [1269, 332] width 281 height 503
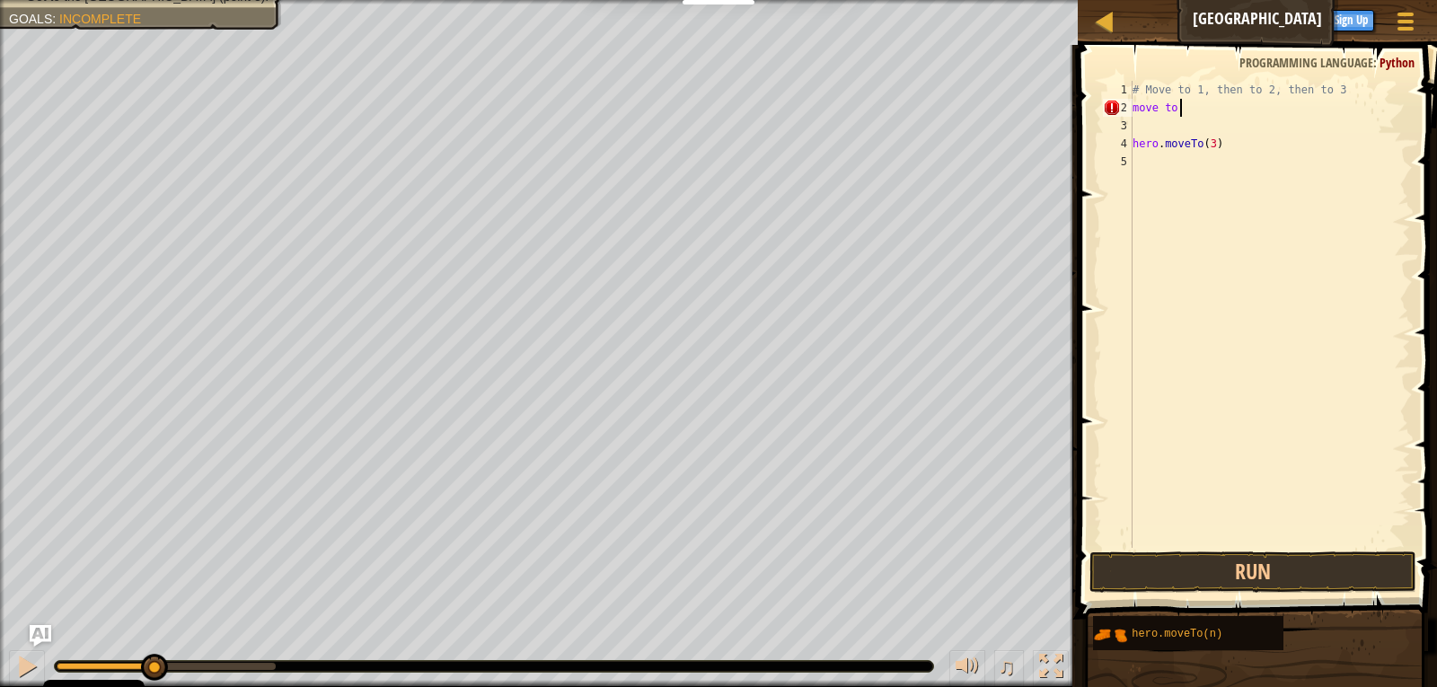
scroll to position [8, 4]
click at [1142, 128] on div "hero.moveTo( 1 ) press enter" at bounding box center [1265, 159] width 339 height 81
type textarea "move to hero.moveTo(1)"
click at [1172, 125] on div "# Move to 1, then to 2, then to 3 move to hero . moveTo ( 1 ) hero . moveTo ( 3…" at bounding box center [1269, 332] width 281 height 503
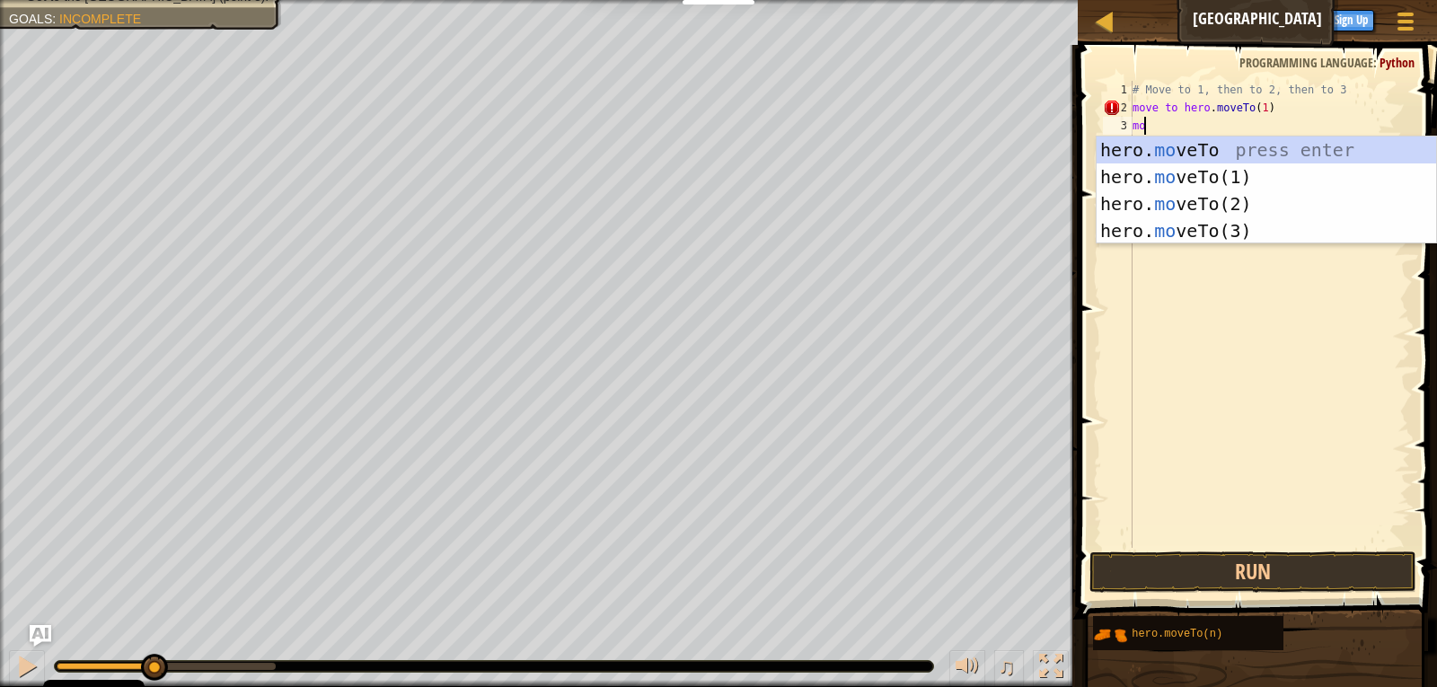
scroll to position [8, 1]
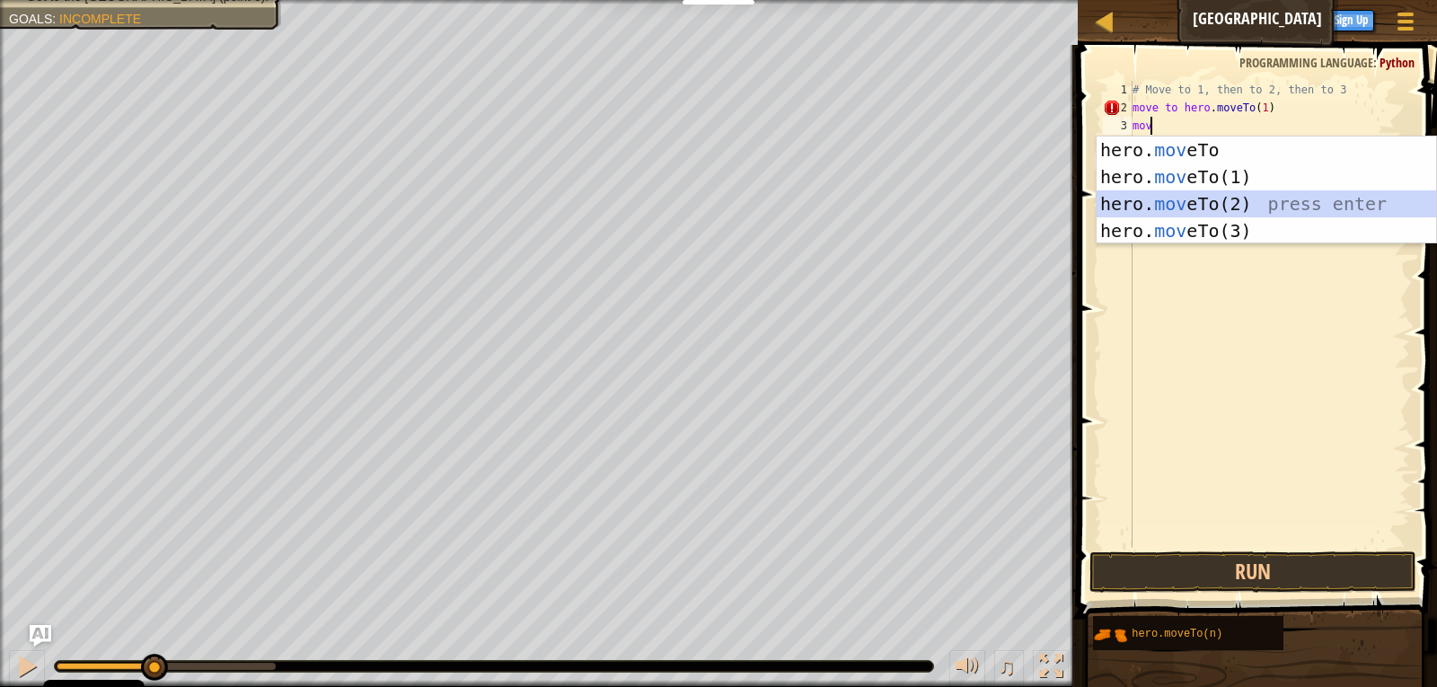
click at [1232, 209] on div "hero. mov eTo press enter hero. mov eTo(1) press enter hero. mov eTo(2) press e…" at bounding box center [1265, 217] width 339 height 162
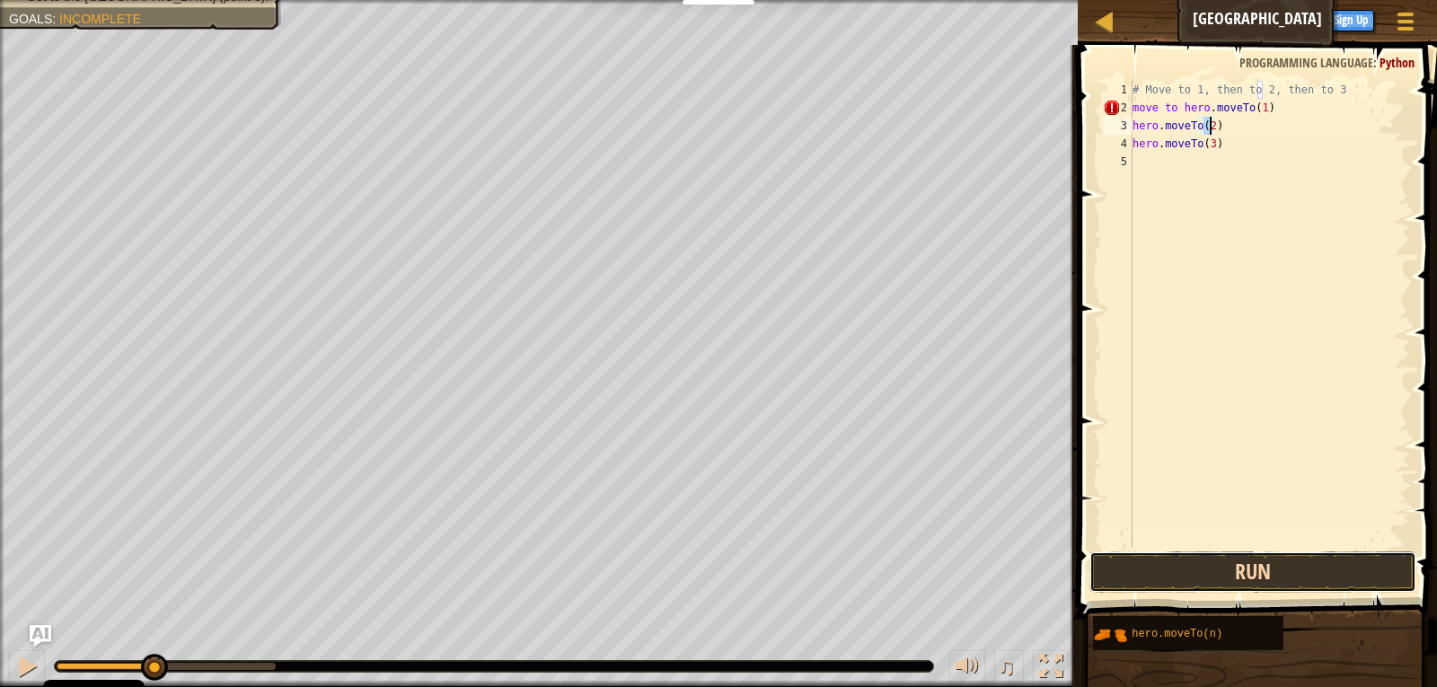
click at [1306, 559] on button "Run" at bounding box center [1253, 571] width 328 height 41
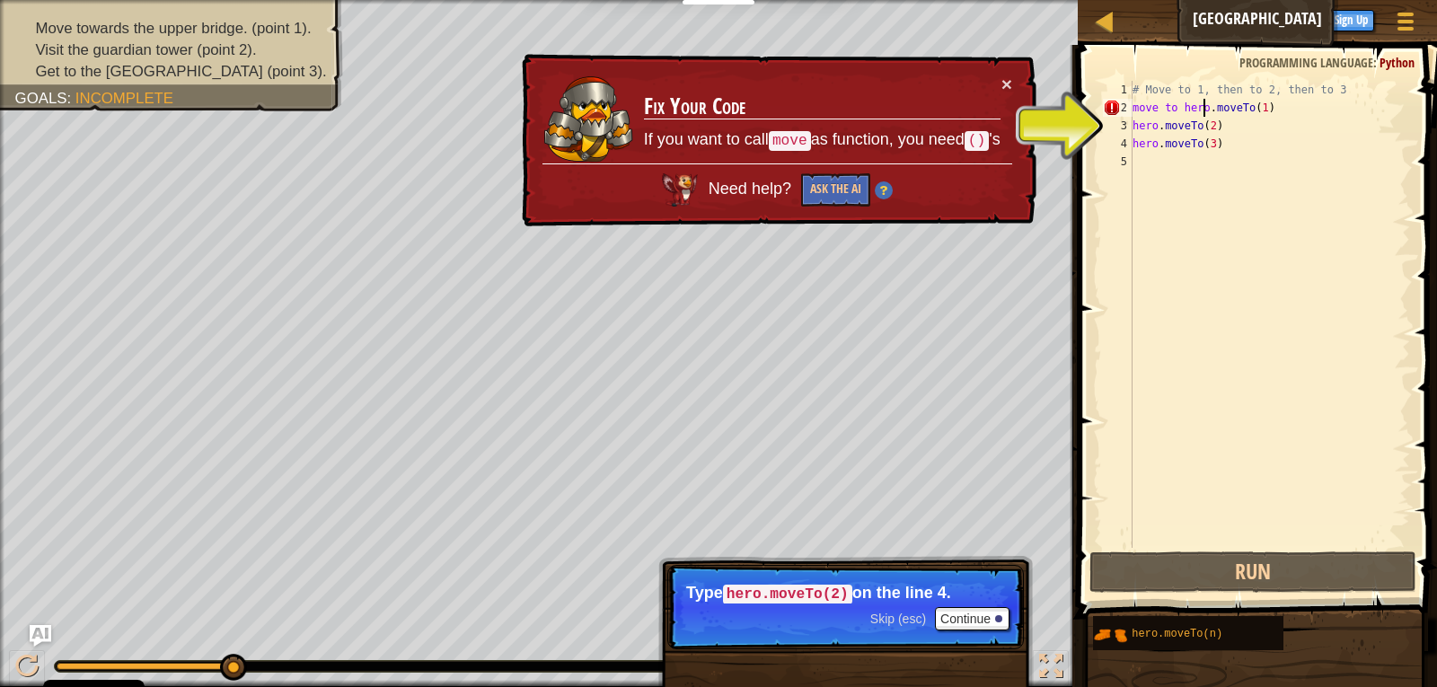
click at [1203, 108] on div "# Move to 1, then to 2, then to 3 move to hero . moveTo ( 1 ) hero . moveTo ( 2…" at bounding box center [1269, 332] width 281 height 503
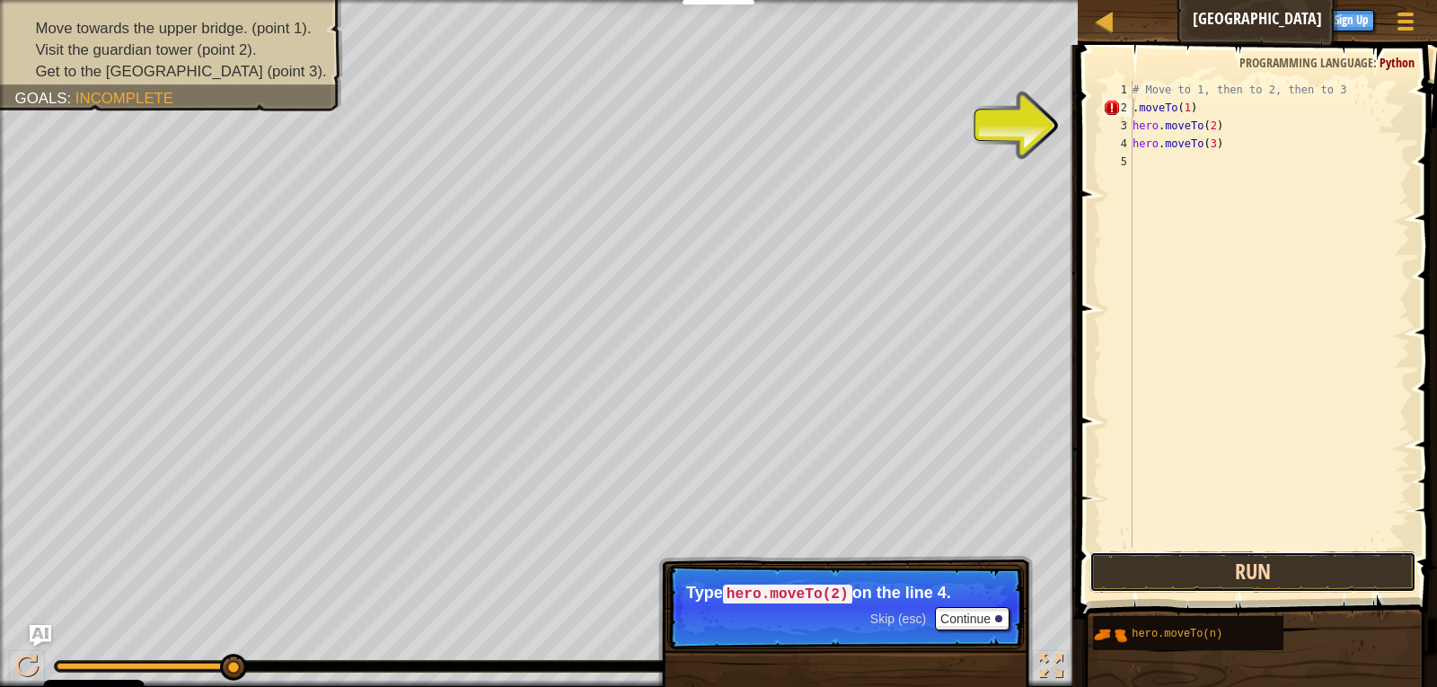
click at [1135, 575] on button "Run" at bounding box center [1253, 571] width 328 height 41
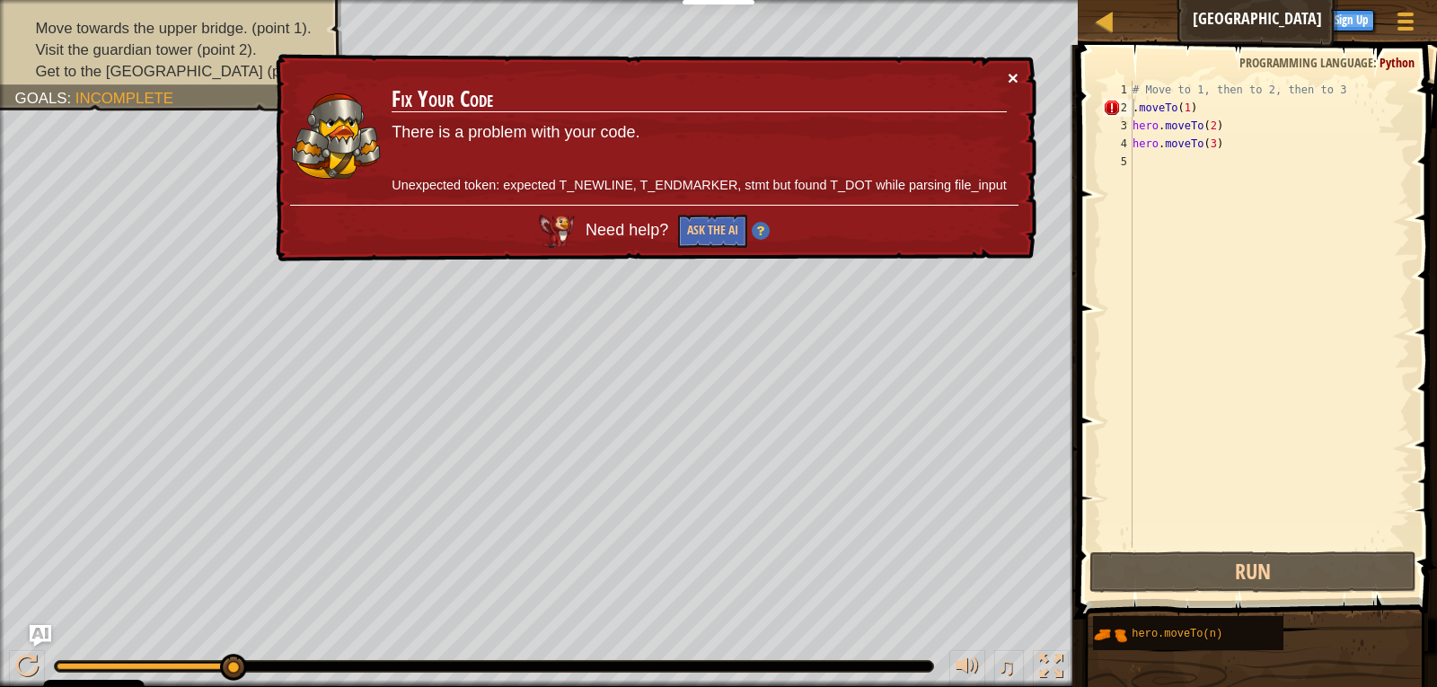
click at [1017, 77] on button "×" at bounding box center [1013, 77] width 11 height 19
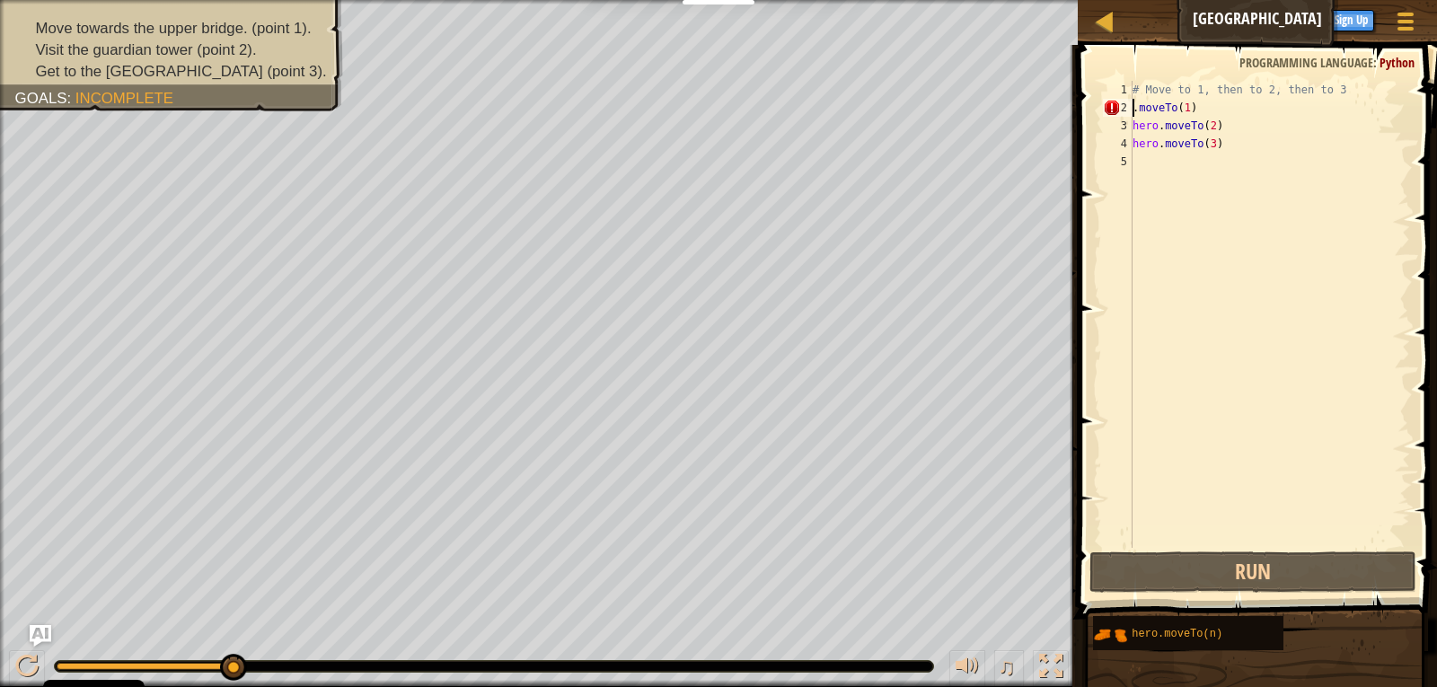
click at [1219, 110] on div "# Move to 1, then to 2, then to 3 . moveTo ( 1 ) hero . moveTo ( 2 ) hero . mov…" at bounding box center [1269, 332] width 281 height 503
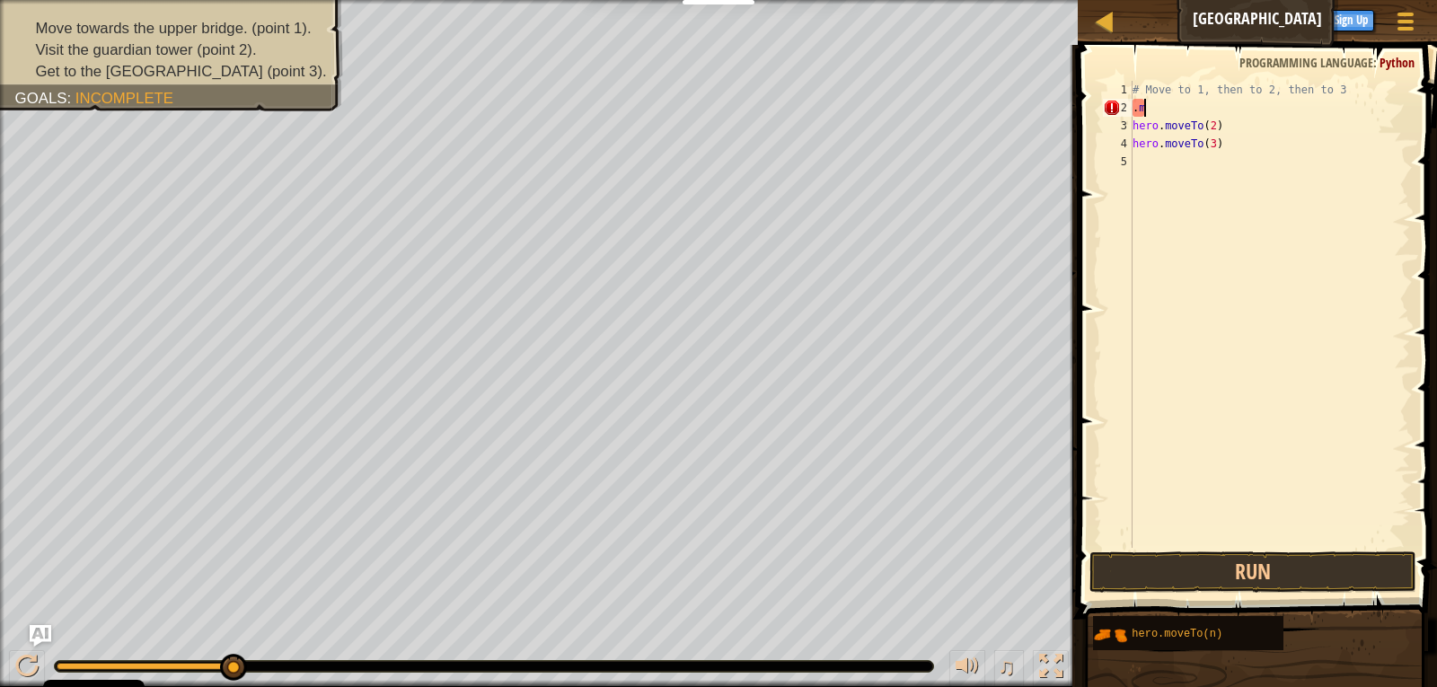
scroll to position [8, 0]
type textarea "."
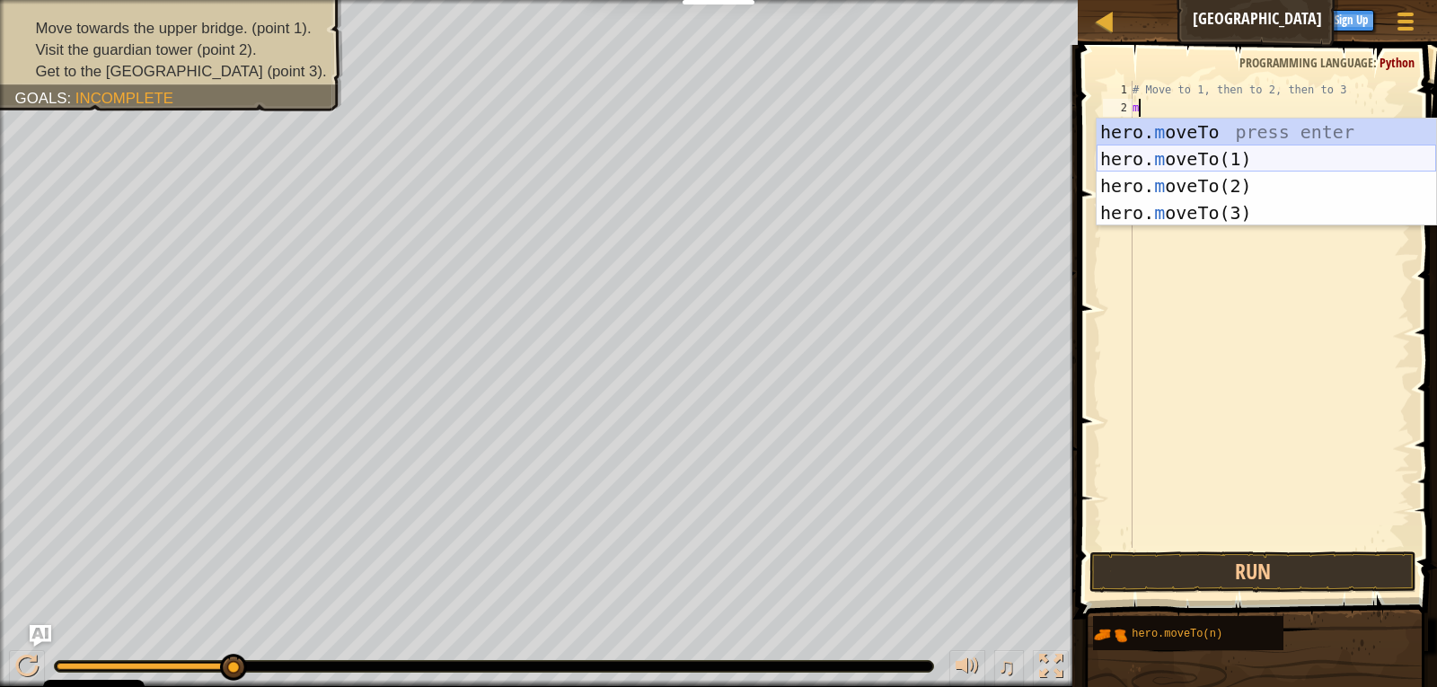
click at [1137, 151] on div "hero. m oveTo press enter hero. m oveTo(1) press enter hero. m oveTo(2) press e…" at bounding box center [1265, 200] width 339 height 162
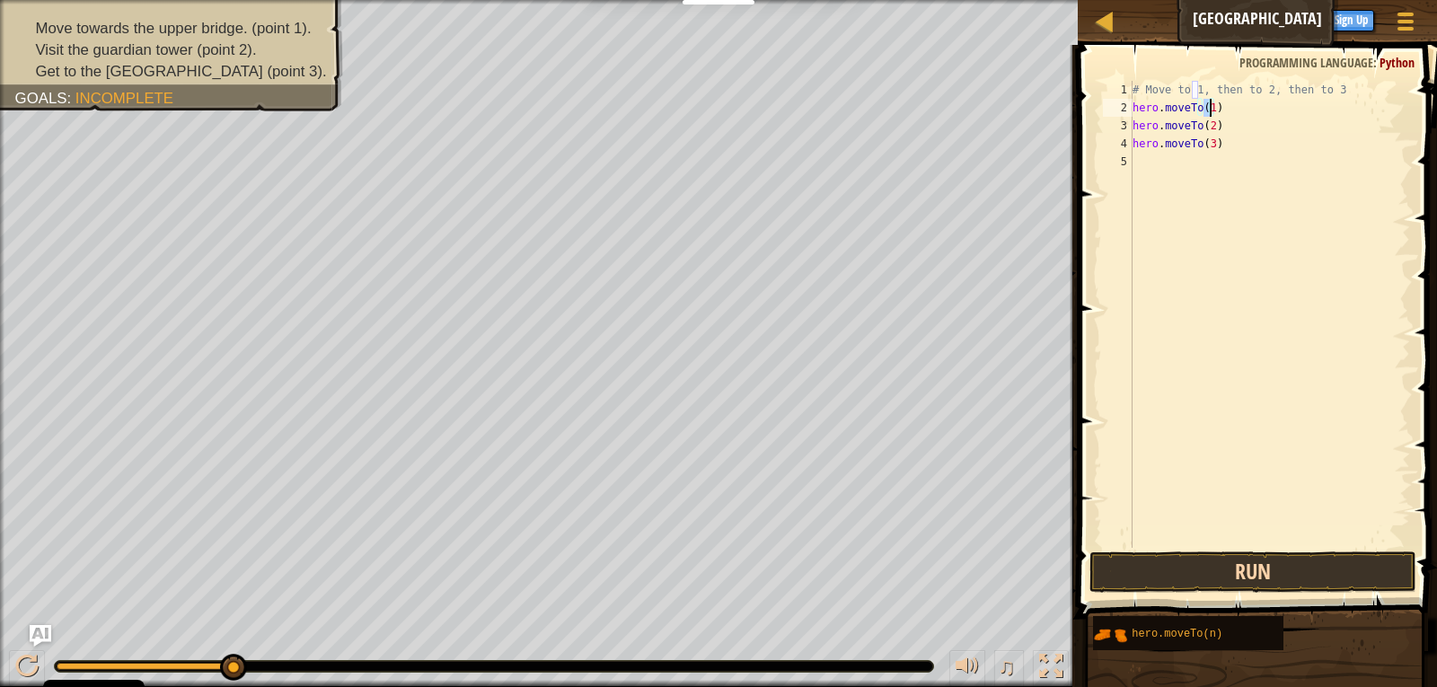
type textarea "hero.moveTo(1)"
drag, startPoint x: 1152, startPoint y: 568, endPoint x: 1171, endPoint y: 560, distance: 20.5
click at [1152, 567] on button "Run" at bounding box center [1253, 571] width 328 height 41
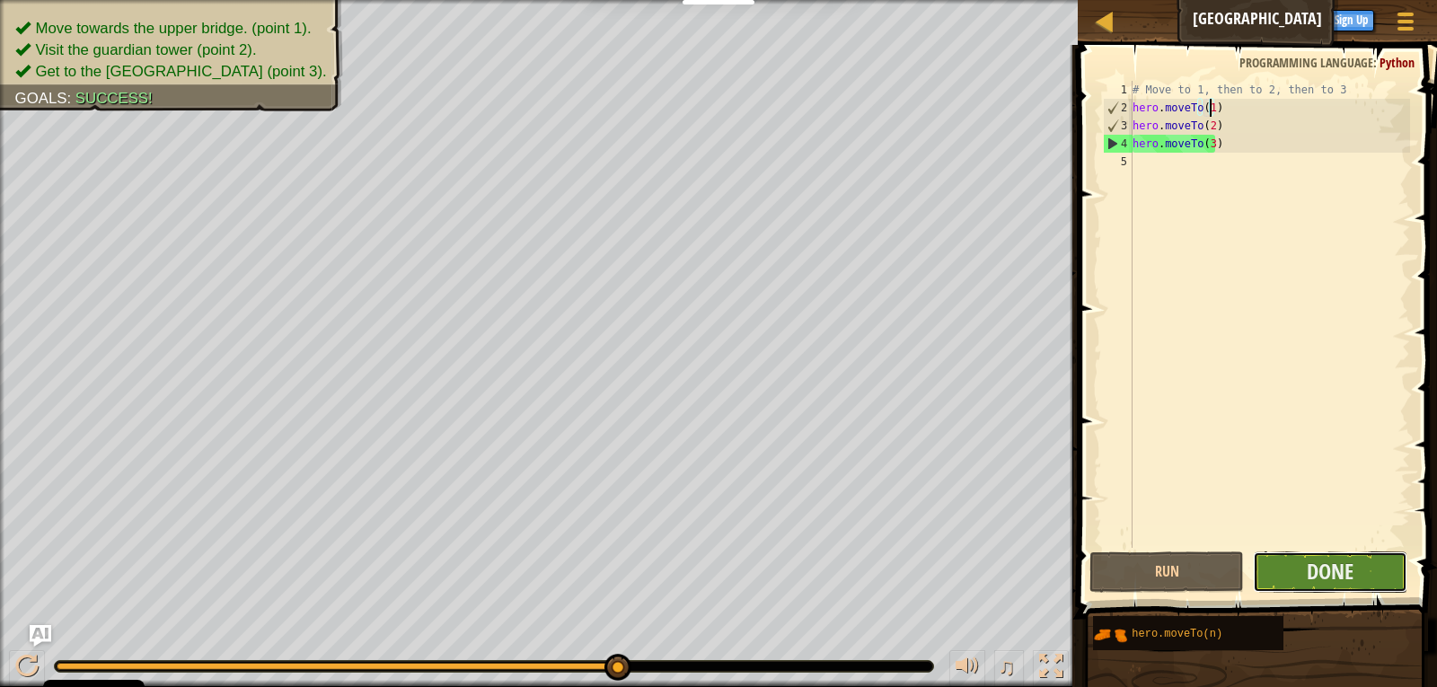
click at [1299, 571] on button "Done" at bounding box center [1330, 571] width 154 height 41
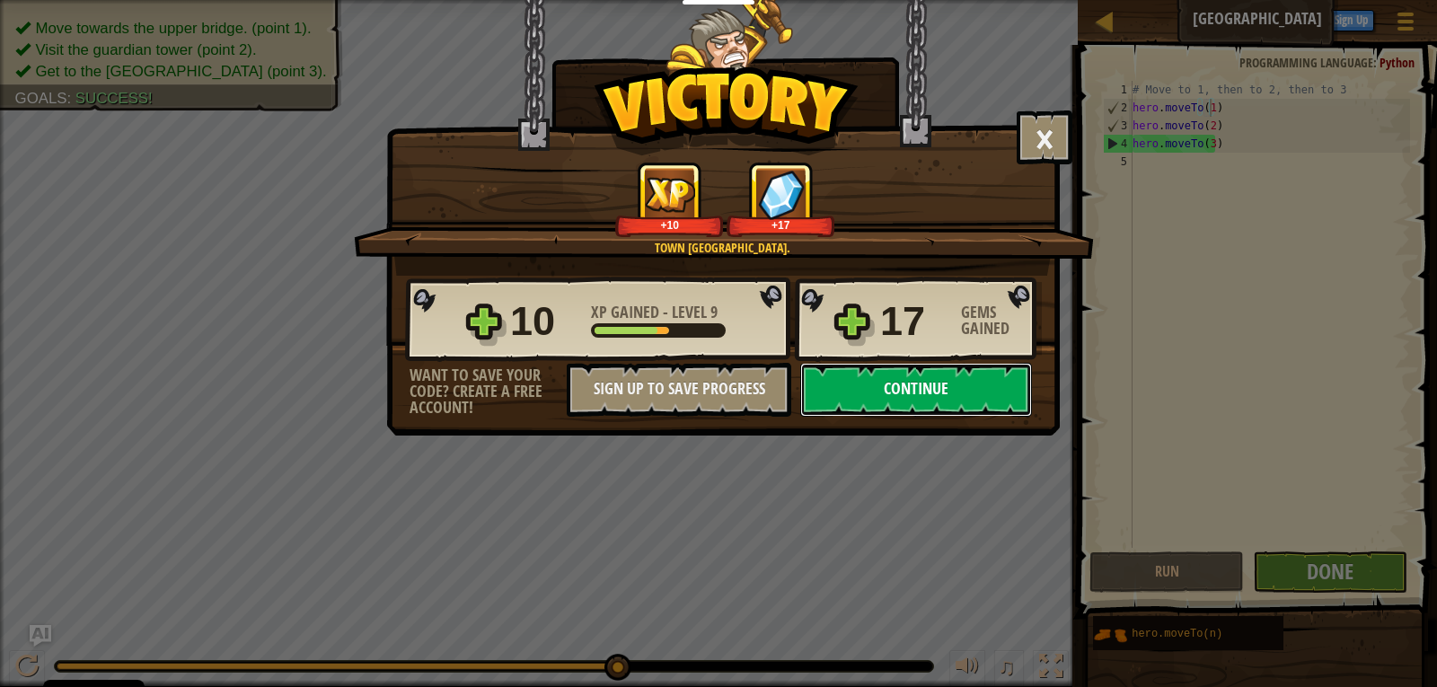
click at [999, 396] on button "Continue" at bounding box center [916, 390] width 232 height 54
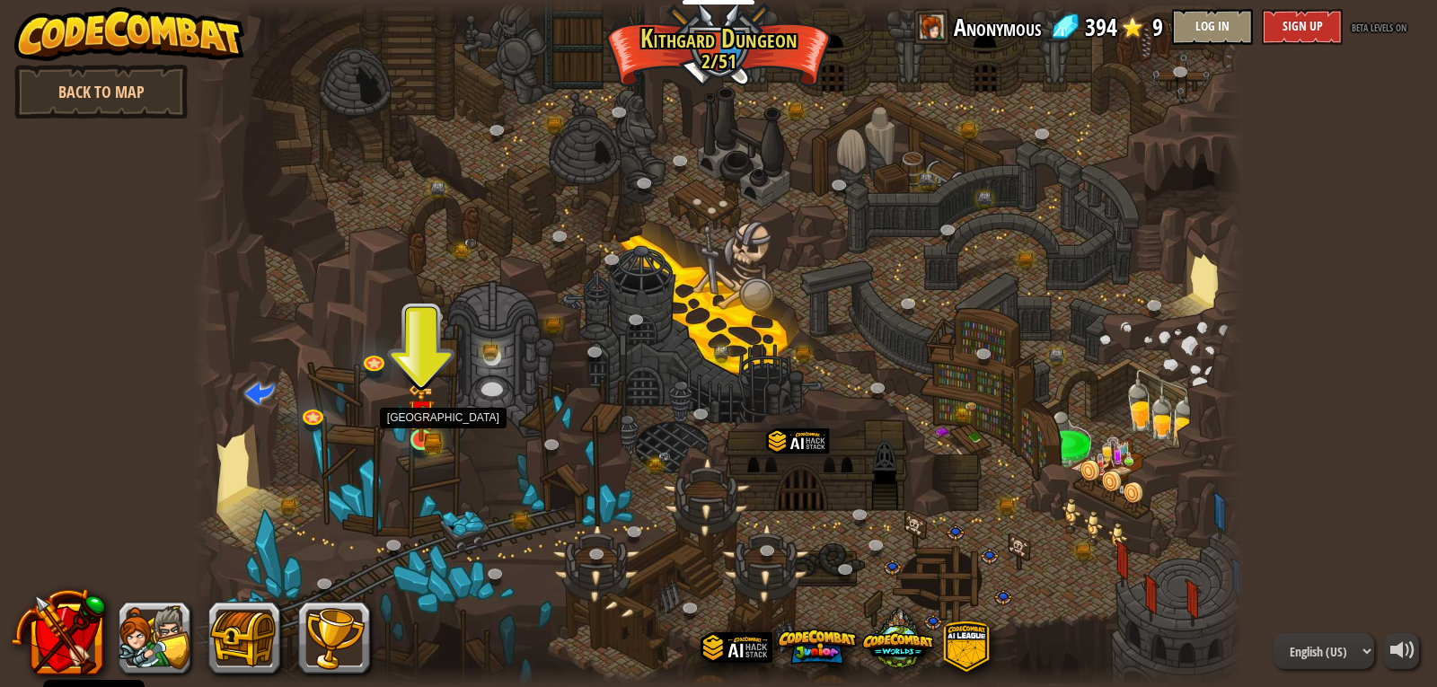
click at [414, 432] on img at bounding box center [421, 412] width 27 height 58
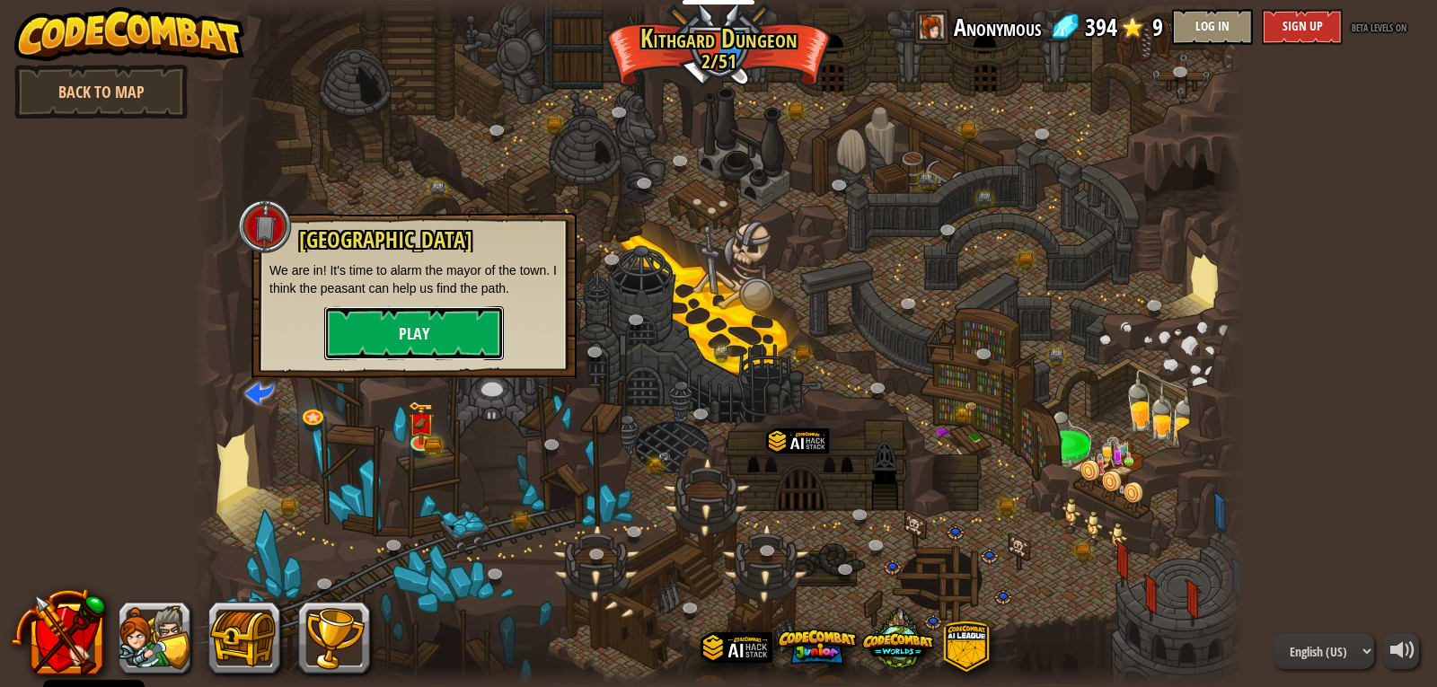
click at [432, 330] on button "Play" at bounding box center [414, 333] width 180 height 54
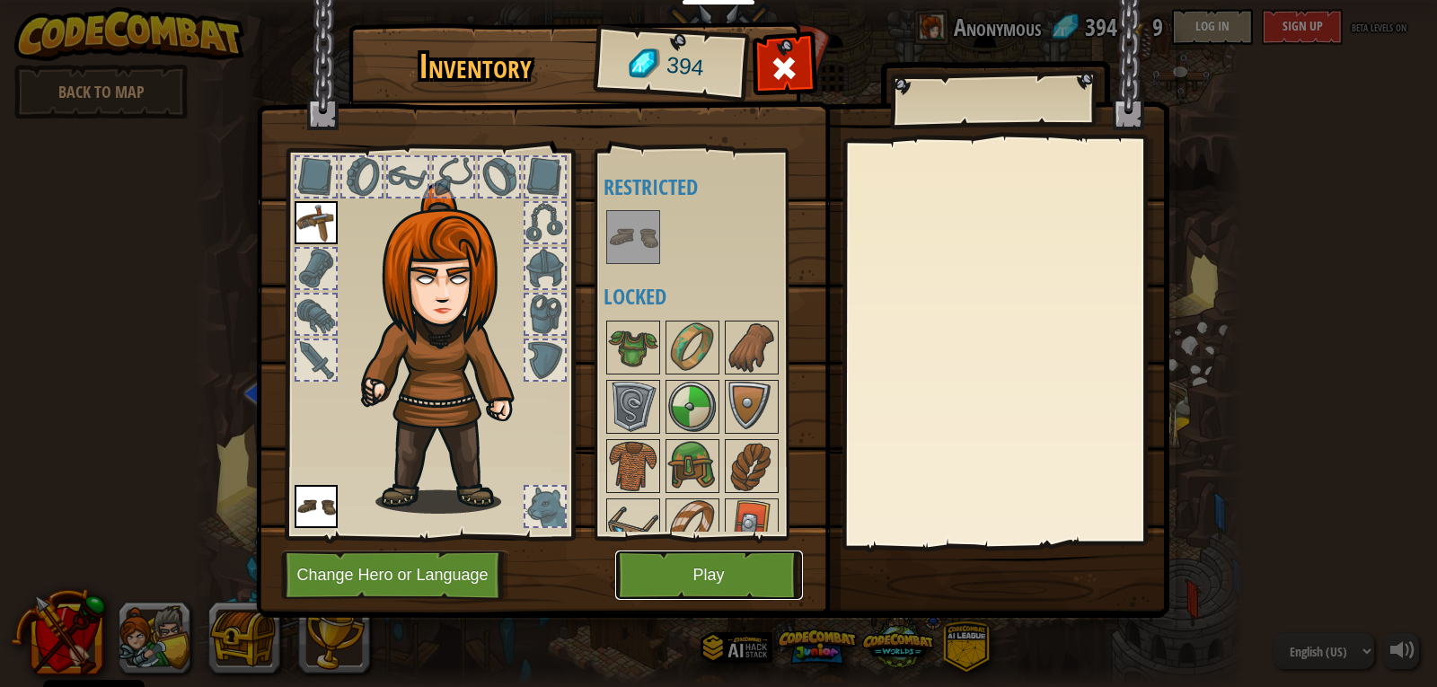
click at [731, 576] on button "Play" at bounding box center [709, 574] width 188 height 49
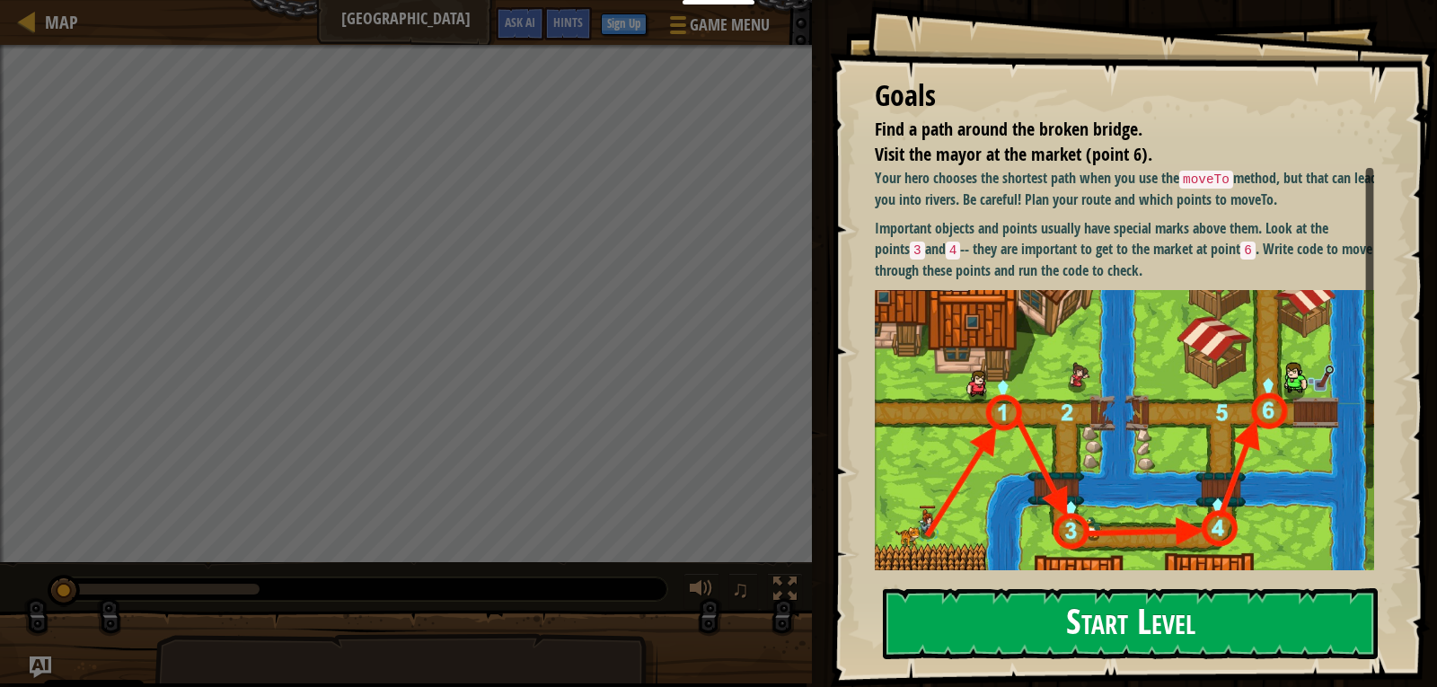
click at [988, 631] on button "Start Level" at bounding box center [1130, 623] width 495 height 71
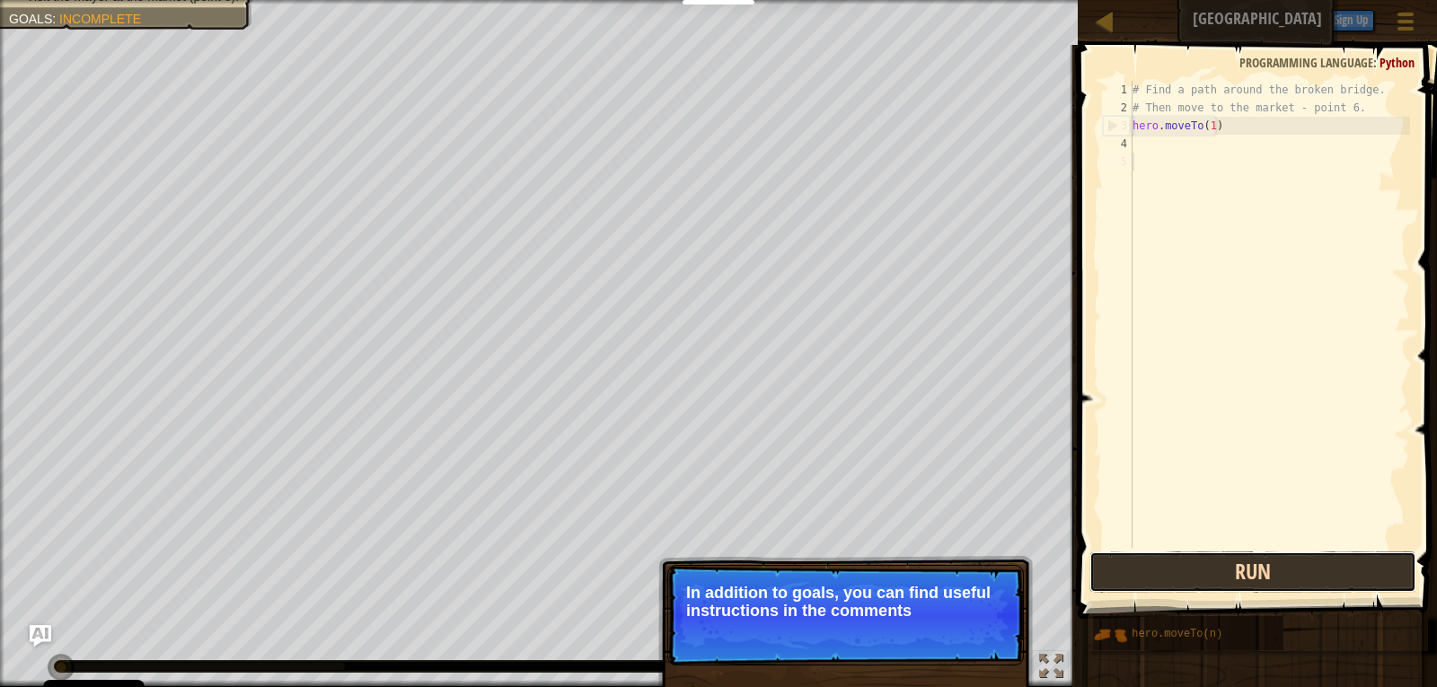
click at [1301, 572] on button "Run" at bounding box center [1253, 571] width 328 height 41
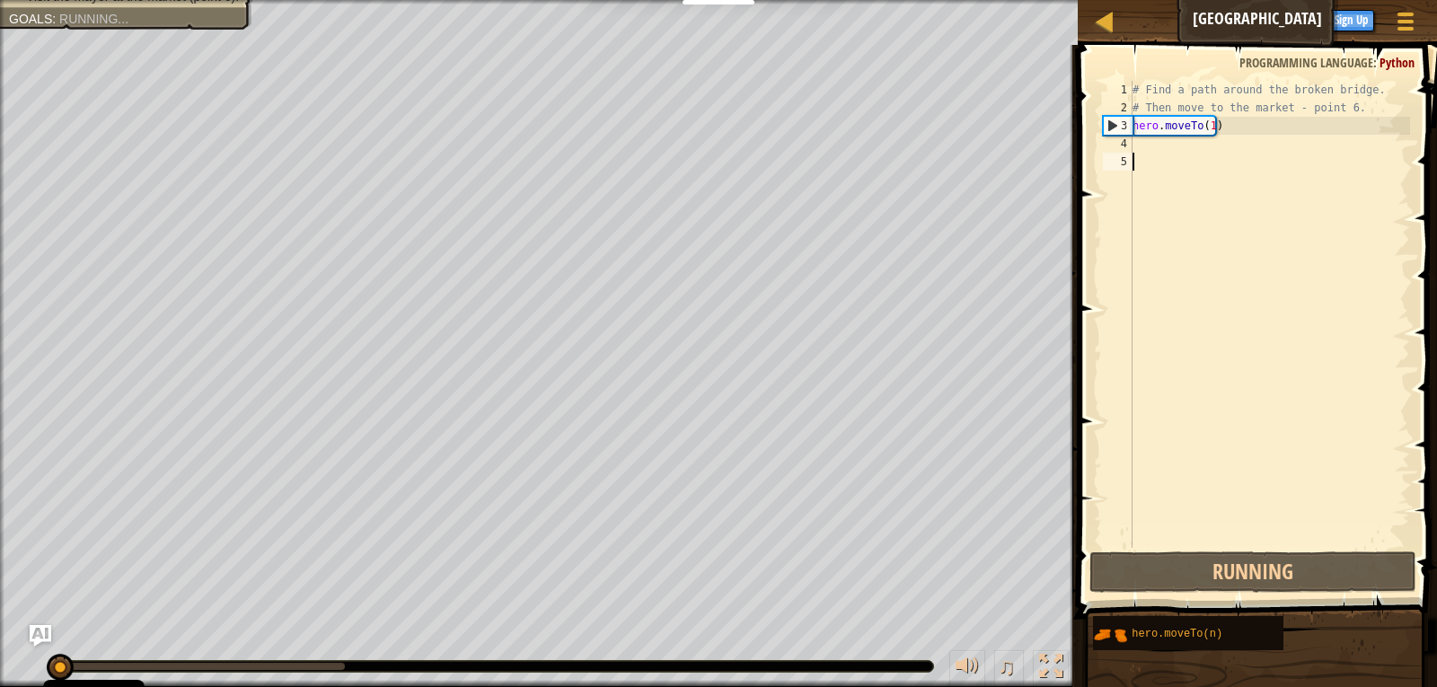
scroll to position [8, 0]
click at [1149, 151] on div "# Find a path around the broken bridge. # Then move to the market - point 6. he…" at bounding box center [1269, 332] width 281 height 503
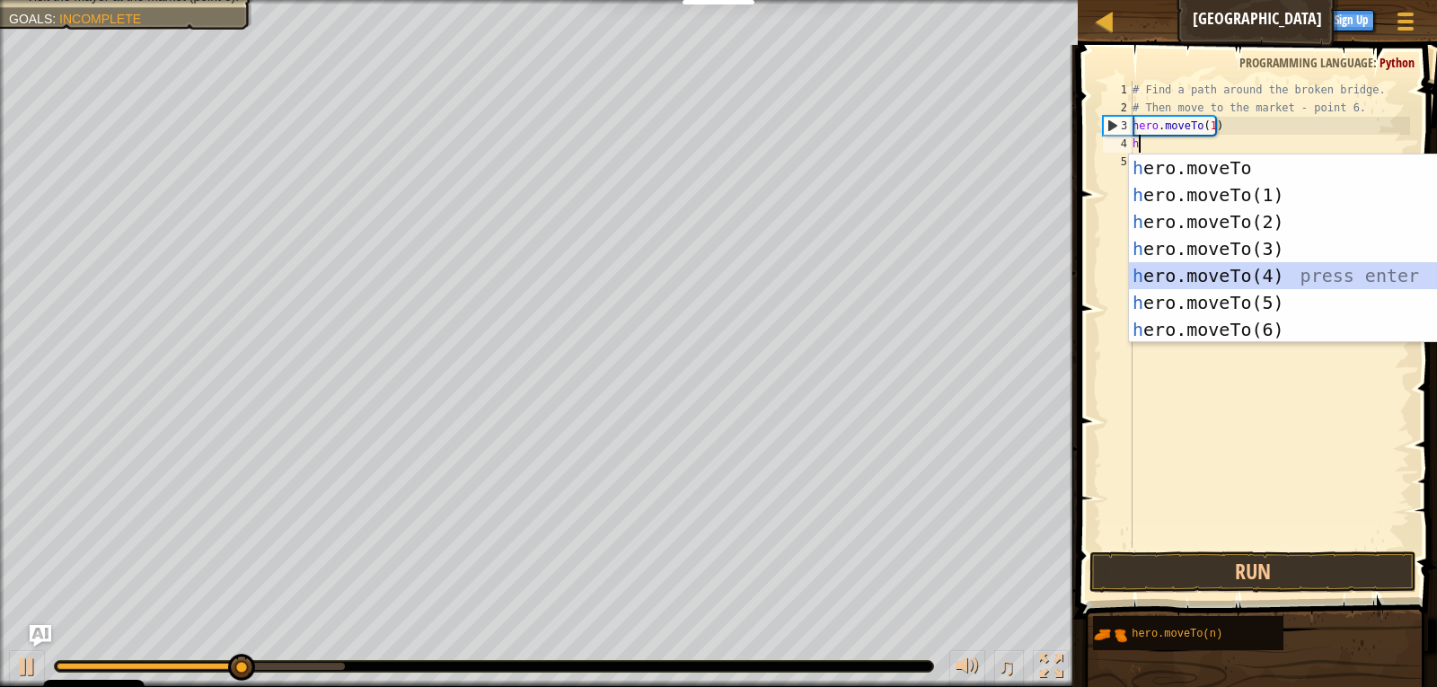
click at [1263, 277] on div "h ero.moveTo press enter h ero.moveTo(1) press enter h ero.moveTo(2) press ente…" at bounding box center [1298, 275] width 339 height 242
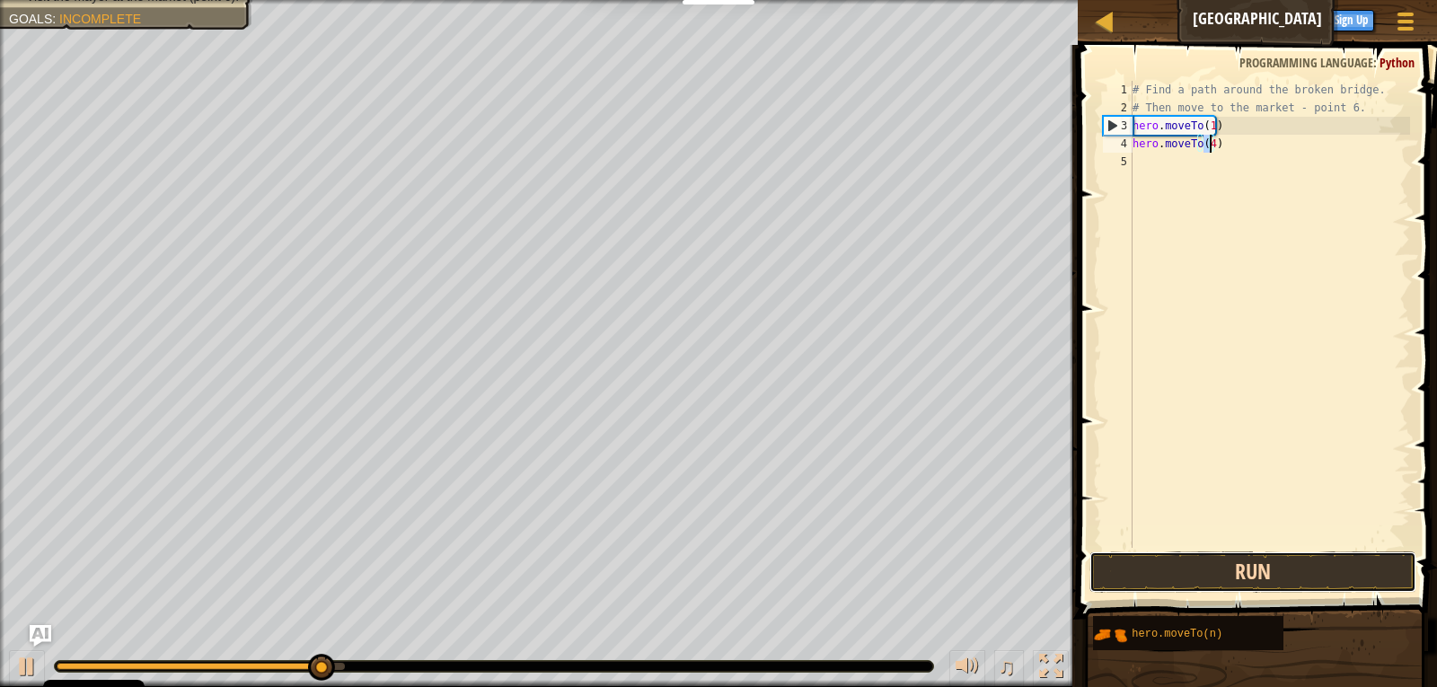
click at [1240, 569] on button "Run" at bounding box center [1253, 571] width 328 height 41
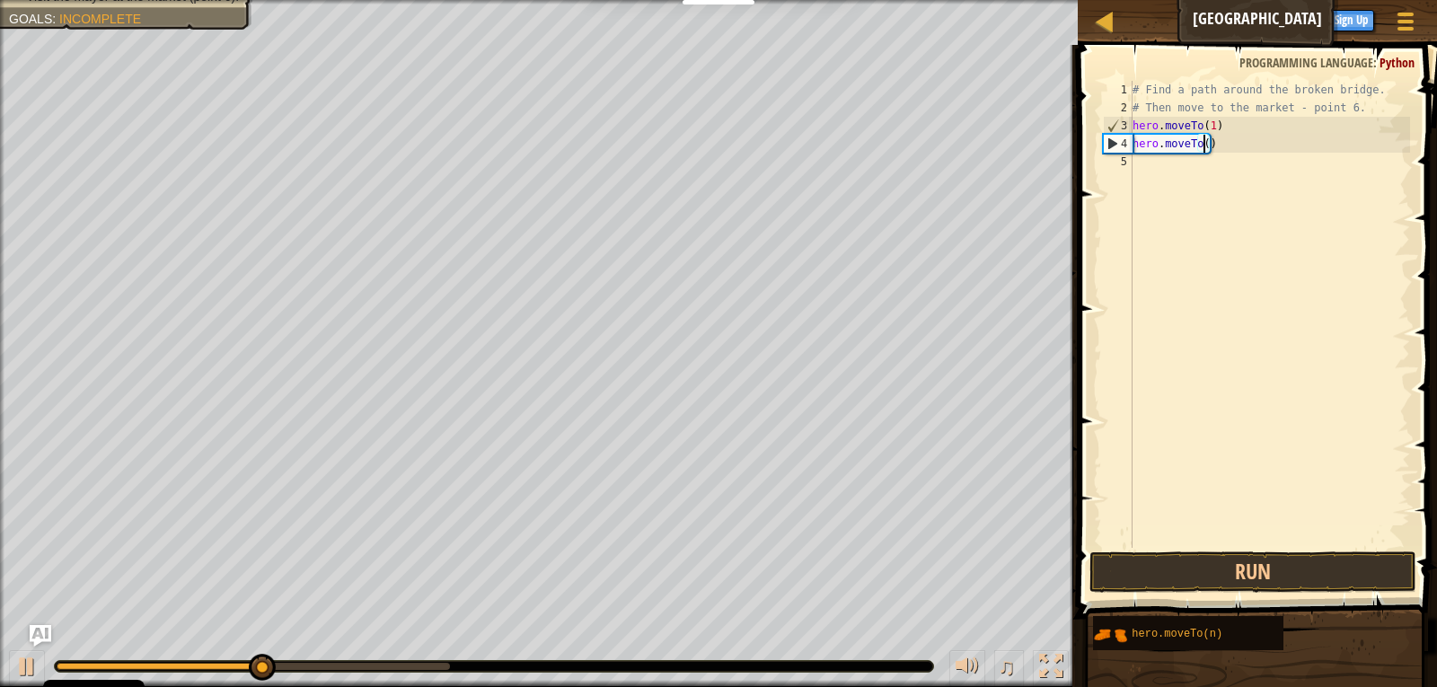
scroll to position [8, 6]
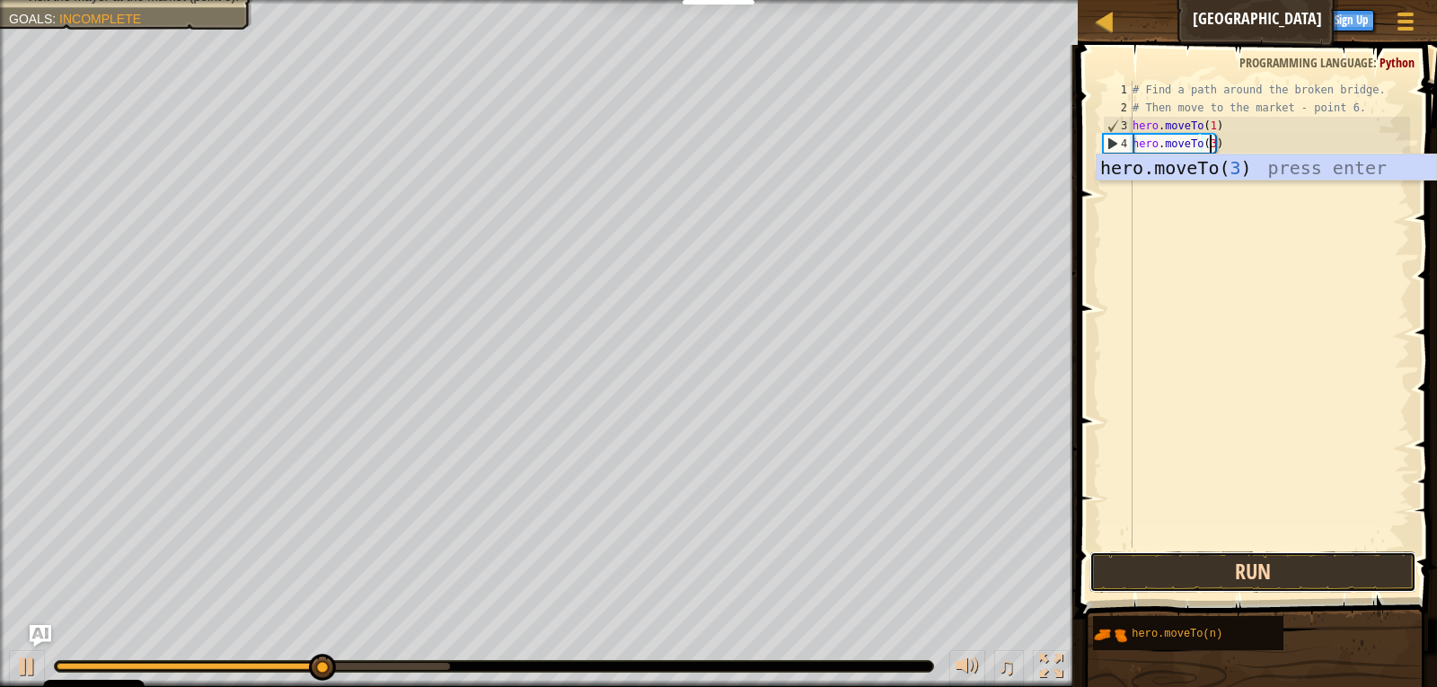
click at [1147, 568] on button "Run" at bounding box center [1253, 571] width 328 height 41
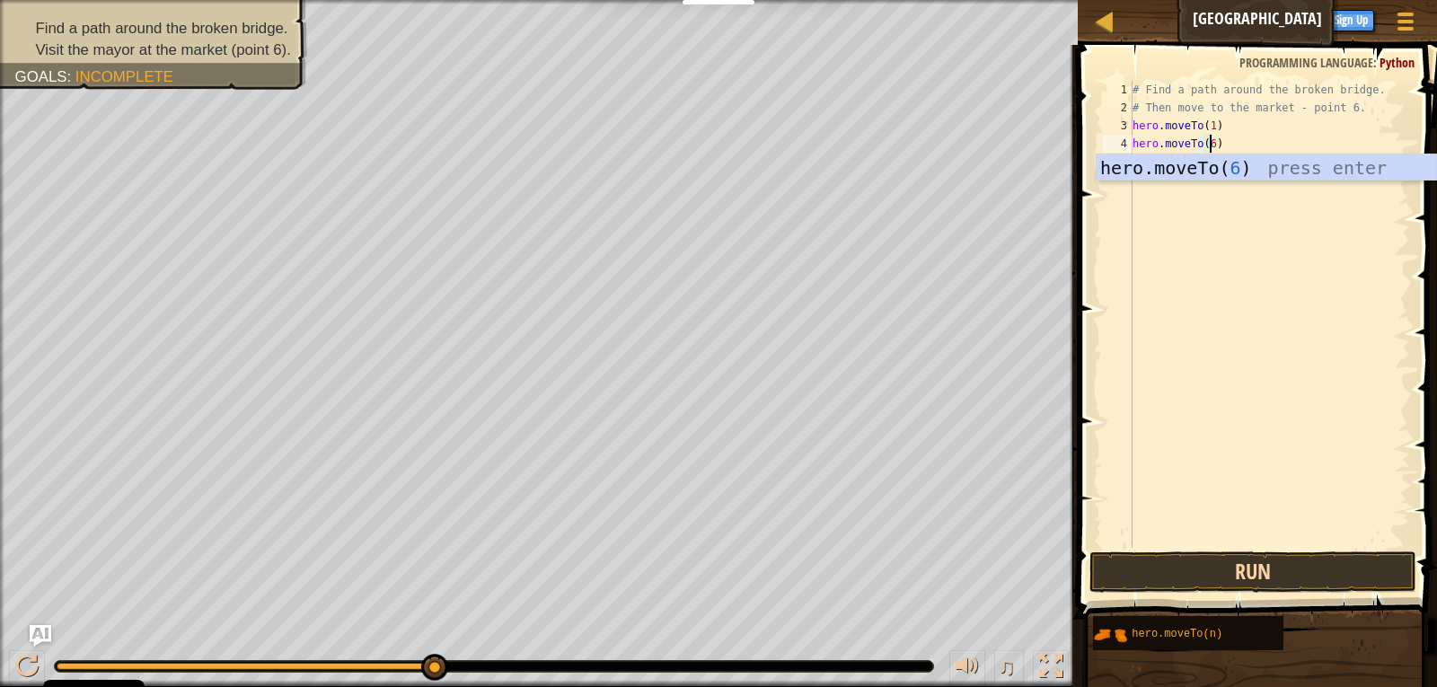
type textarea "hero.moveTo(6)"
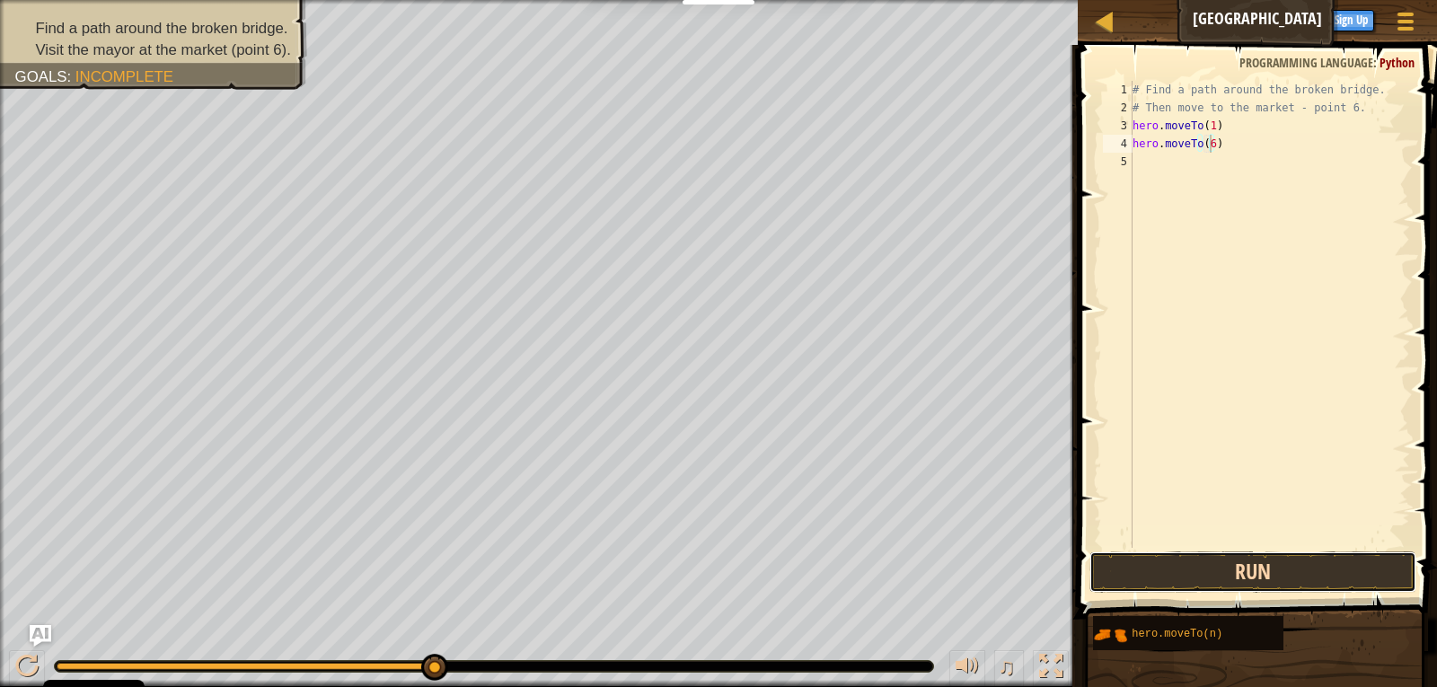
click at [1294, 558] on button "Run" at bounding box center [1253, 571] width 328 height 41
